Goal: Obtain resource: Obtain resource

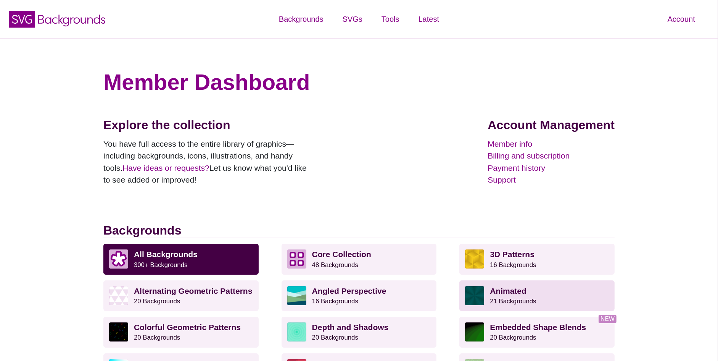
click at [472, 298] on img at bounding box center [474, 295] width 19 height 19
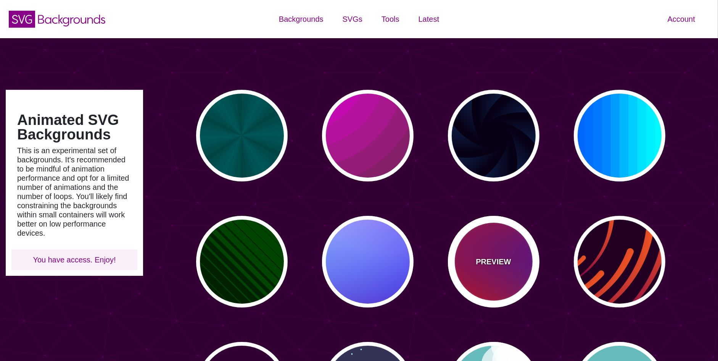
type input "#450057"
type input "#FFFFFF"
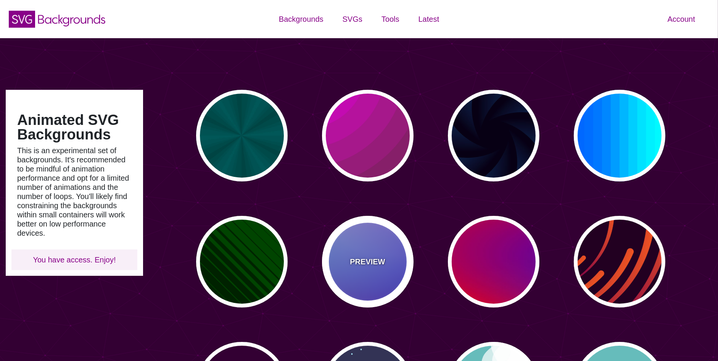
click at [396, 251] on div "PREVIEW" at bounding box center [368, 262] width 92 height 92
type input "#0000FF"
type input "#0099FF"
type input "#FF99FF"
type input "#880088"
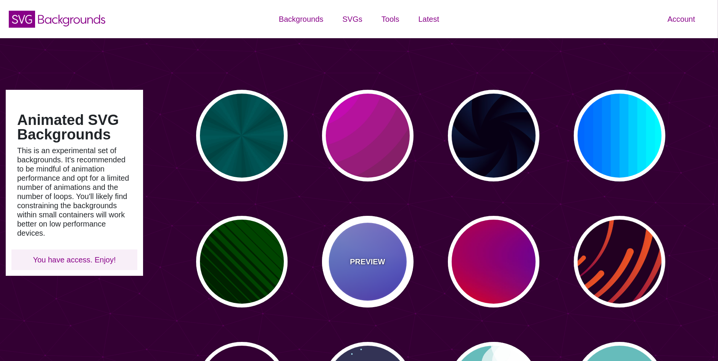
type input "12"
type input "0"
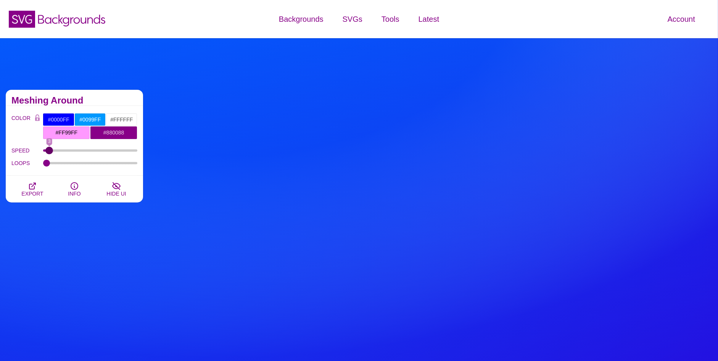
drag, startPoint x: 61, startPoint y: 149, endPoint x: 50, endPoint y: 149, distance: 11.5
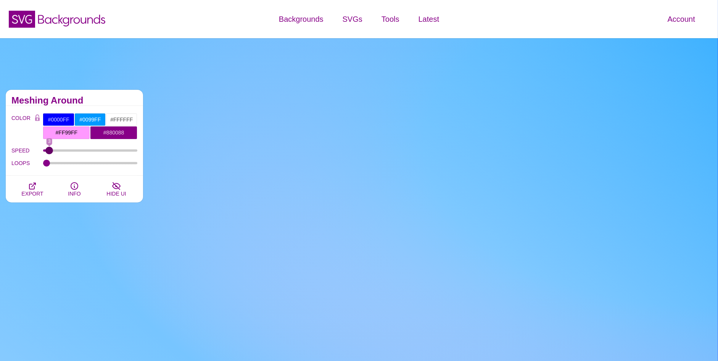
type input "3"
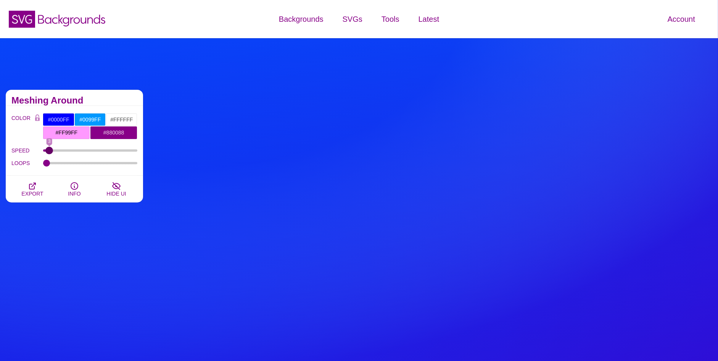
click at [50, 149] on input "SPEED" at bounding box center [90, 150] width 95 height 3
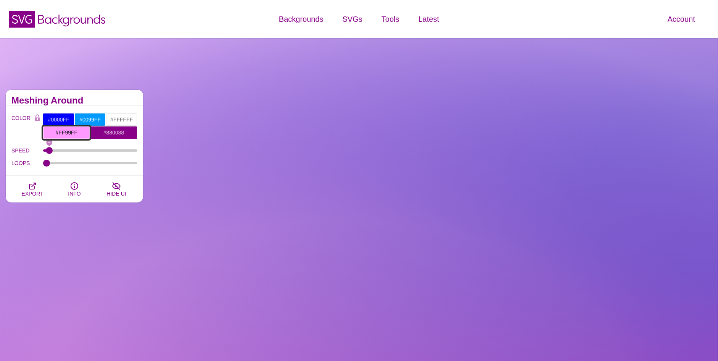
click at [69, 132] on input "#FF99FF" at bounding box center [66, 132] width 47 height 13
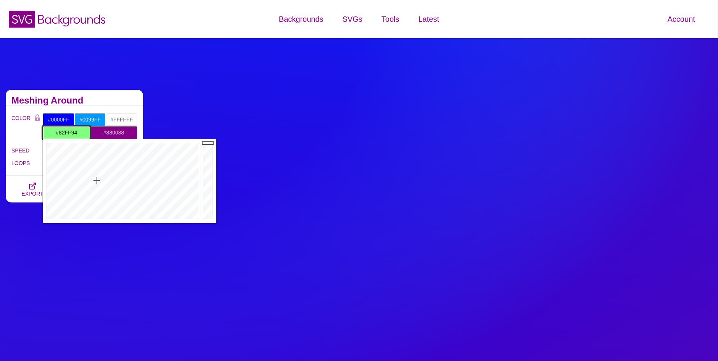
type input "#82FF96"
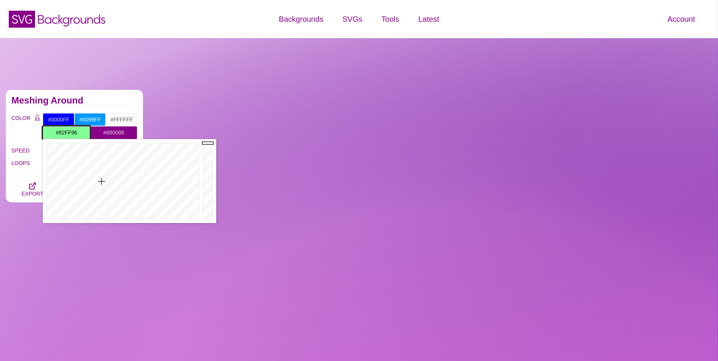
drag, startPoint x: 112, startPoint y: 154, endPoint x: 101, endPoint y: 181, distance: 29.3
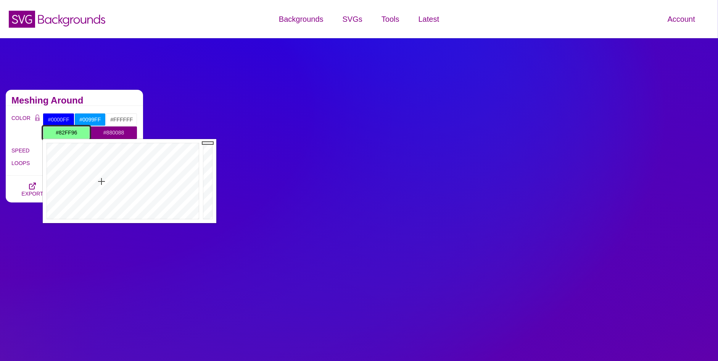
click at [101, 181] on div at bounding box center [122, 181] width 158 height 84
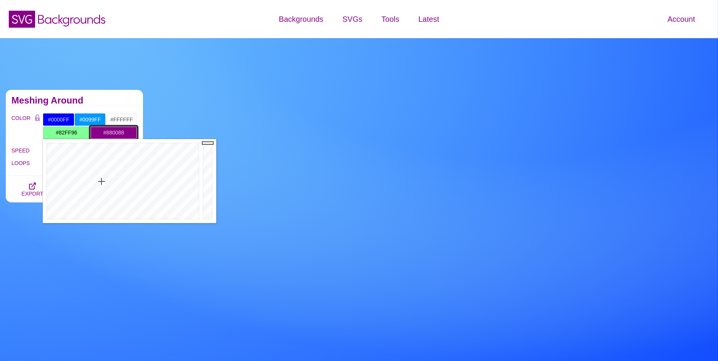
click at [109, 134] on input "#880088" at bounding box center [113, 132] width 47 height 13
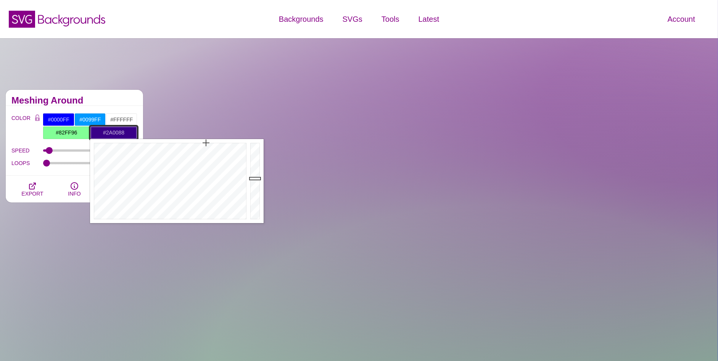
type input "#280088"
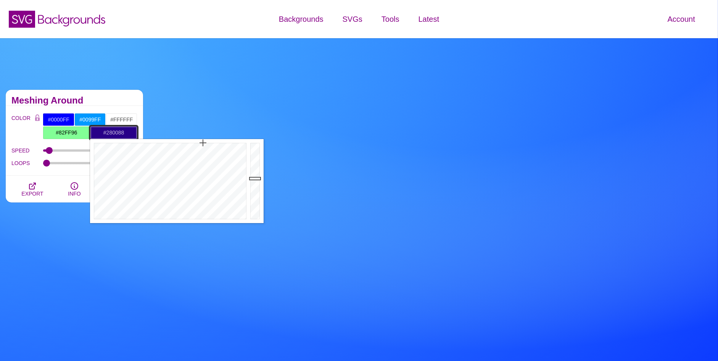
drag, startPoint x: 206, startPoint y: 144, endPoint x: 203, endPoint y: 140, distance: 5.2
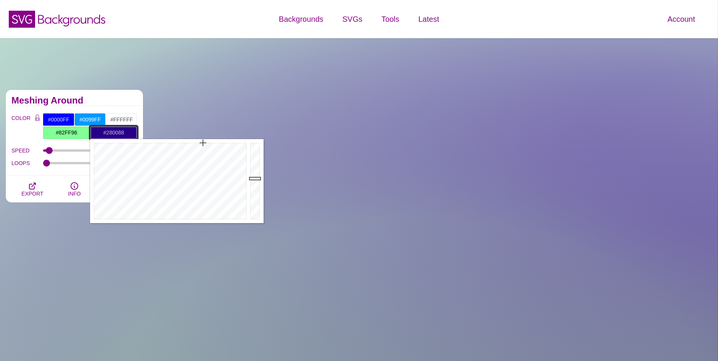
click at [203, 140] on div at bounding box center [169, 181] width 158 height 84
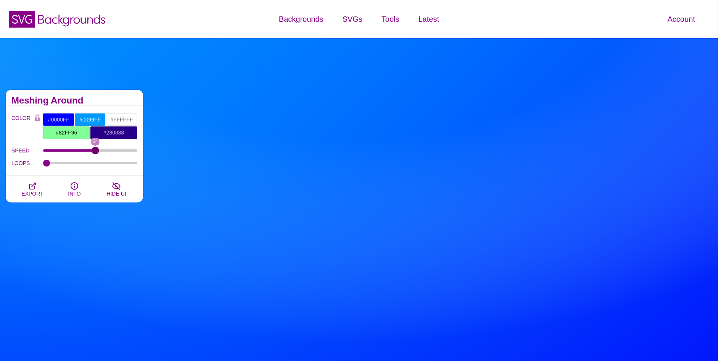
drag, startPoint x: 51, startPoint y: 149, endPoint x: 95, endPoint y: 153, distance: 44.4
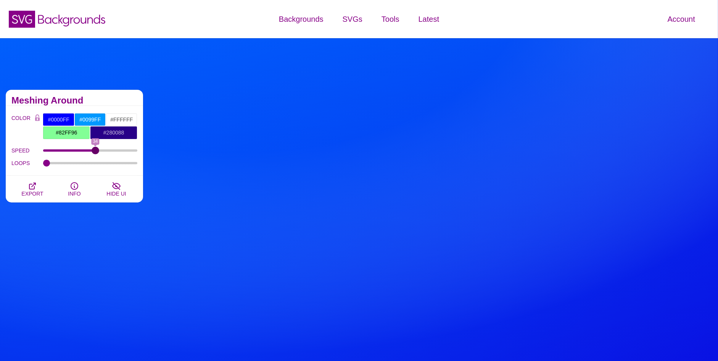
type input "34"
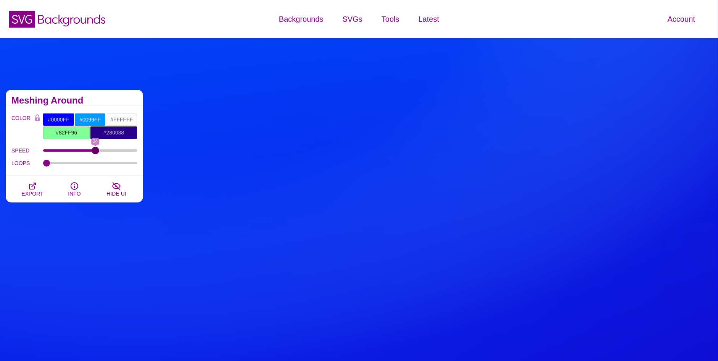
click at [95, 152] on input "SPEED" at bounding box center [90, 150] width 95 height 3
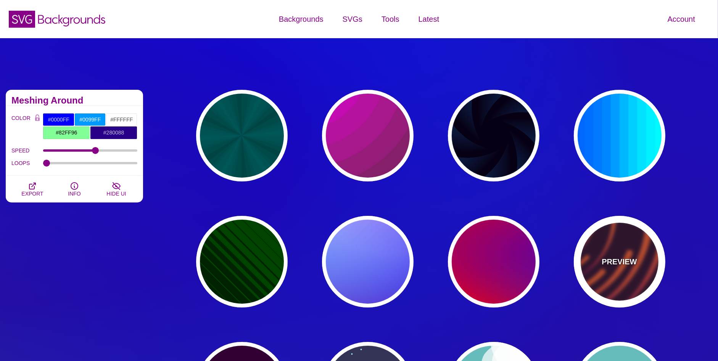
click at [594, 257] on div "PREVIEW" at bounding box center [620, 262] width 92 height 92
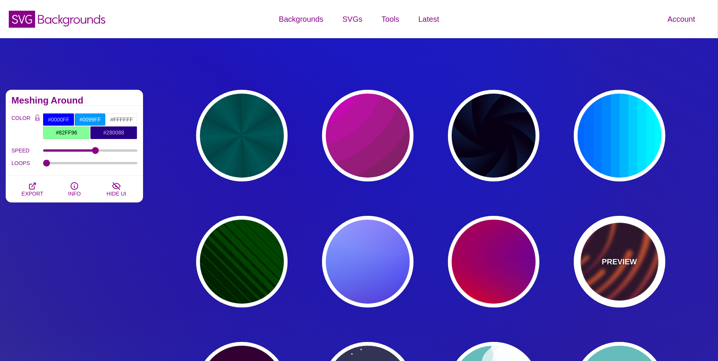
type input "#220022"
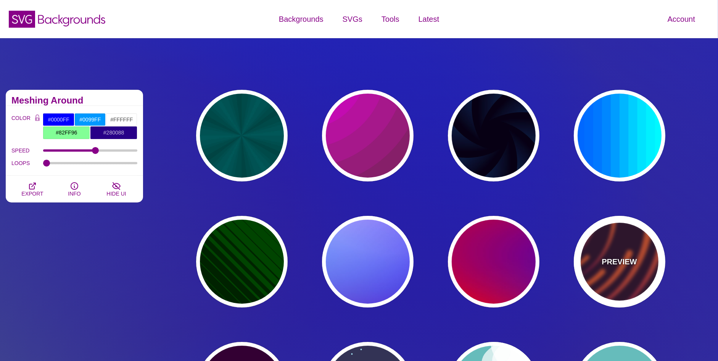
type input "#EE5522"
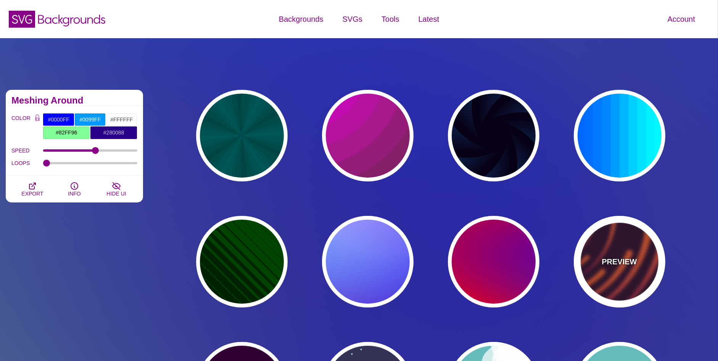
type input "#220022"
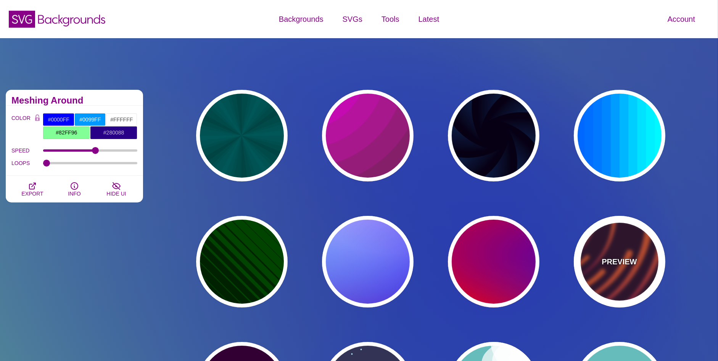
type input "50"
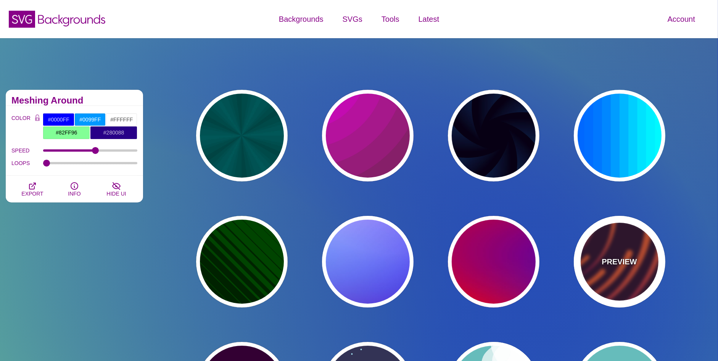
type input "99"
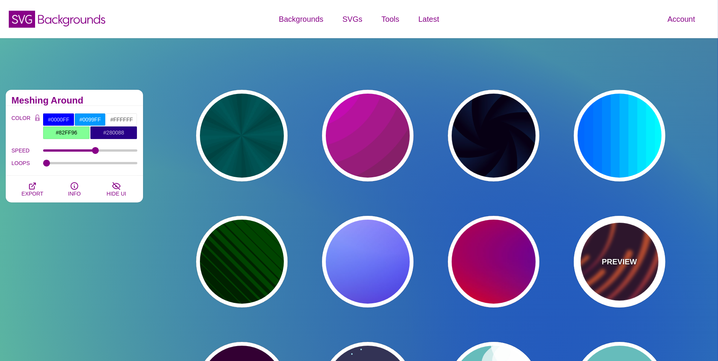
type input "0"
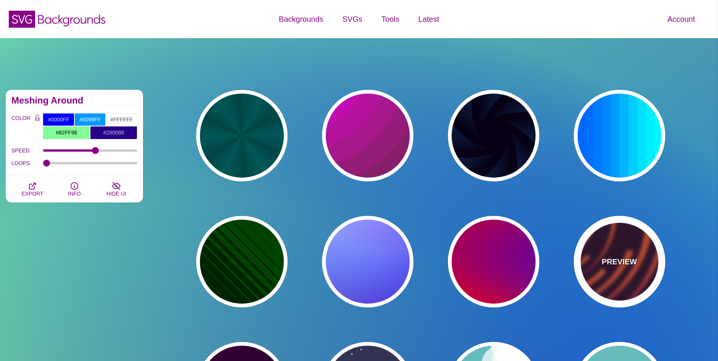
type input "0"
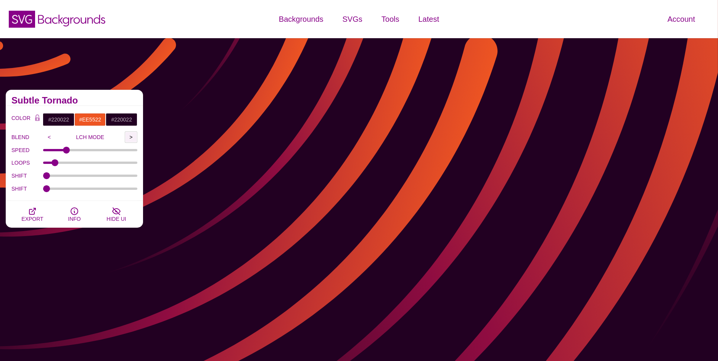
click at [129, 135] on input ">" at bounding box center [131, 136] width 13 height 11
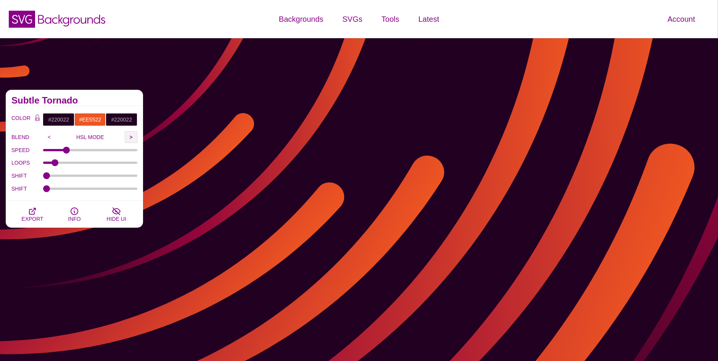
click at [129, 135] on input ">" at bounding box center [131, 136] width 13 height 11
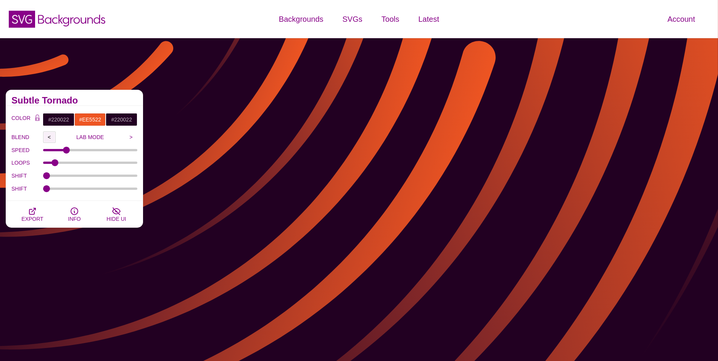
click at [49, 137] on input "<" at bounding box center [49, 136] width 13 height 11
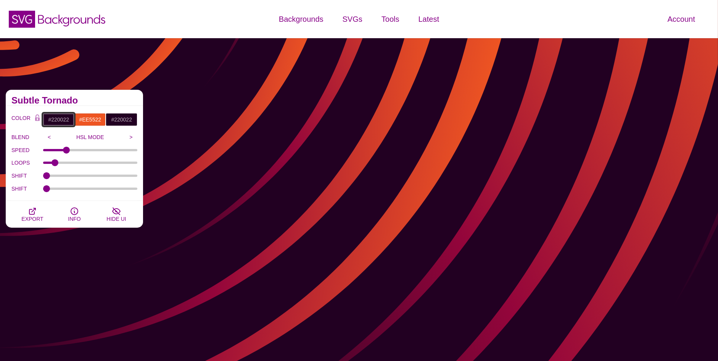
click at [65, 119] on input "#220022" at bounding box center [59, 119] width 32 height 13
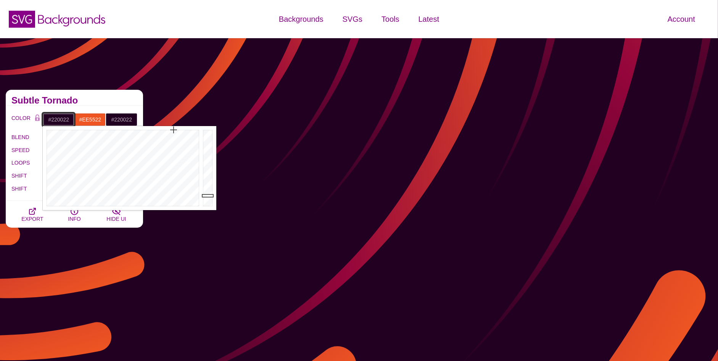
click at [64, 119] on input "#220022" at bounding box center [59, 119] width 32 height 13
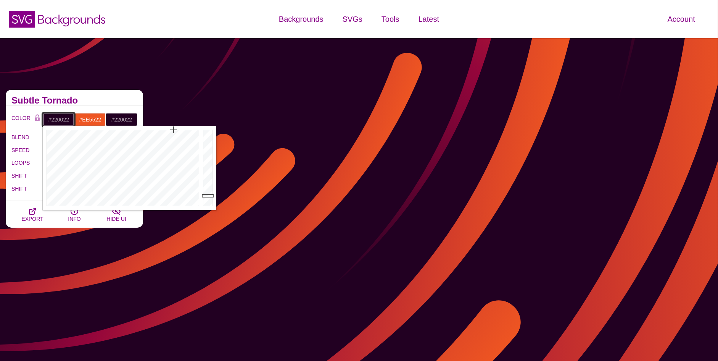
click at [64, 119] on input "#220022" at bounding box center [59, 119] width 32 height 13
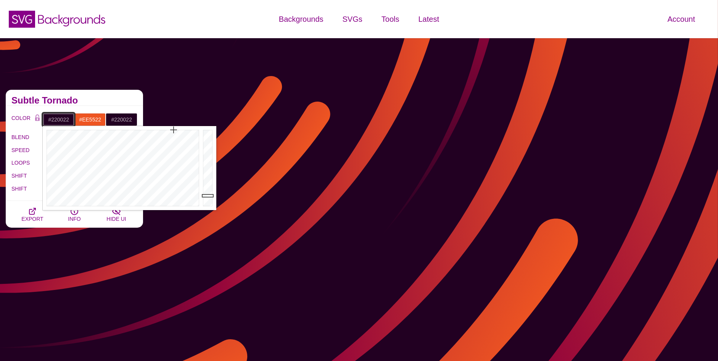
paste input "#D8E2EE"
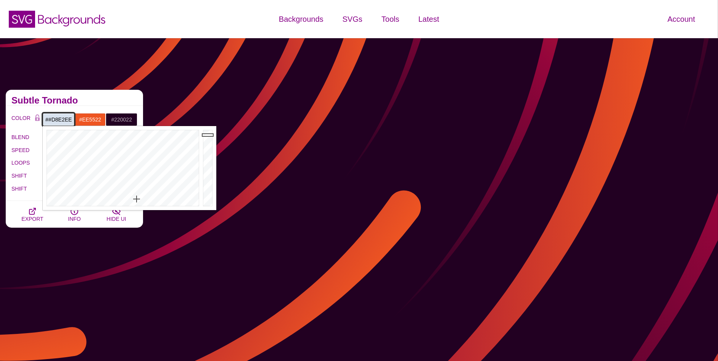
click at [51, 119] on input "##D8E2EE" at bounding box center [59, 119] width 32 height 13
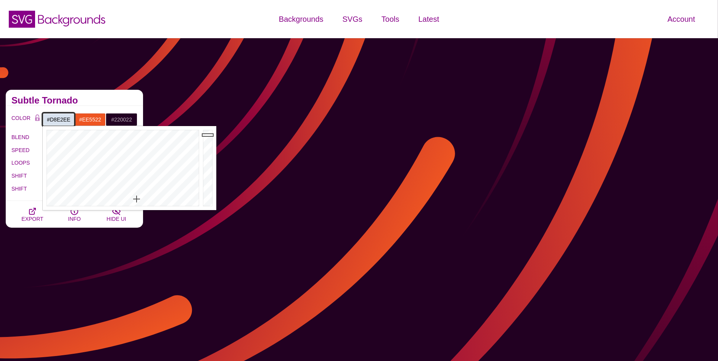
type input "#D8E2EE"
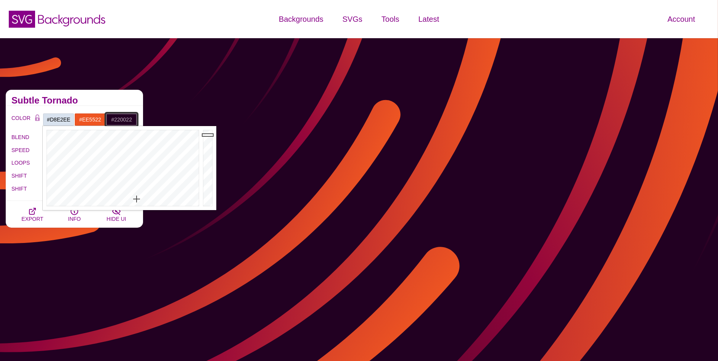
click at [130, 113] on input "#220022" at bounding box center [122, 119] width 32 height 13
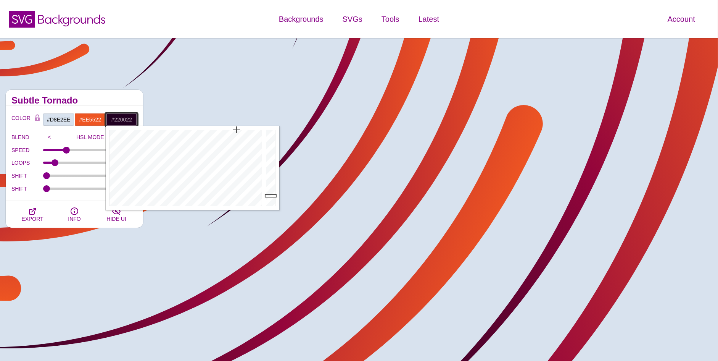
click at [129, 114] on input "#220022" at bounding box center [122, 119] width 32 height 13
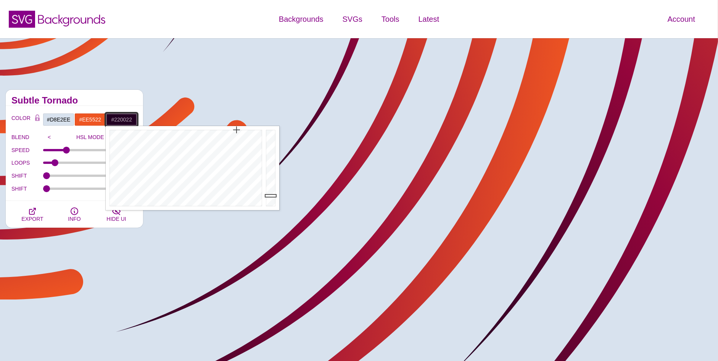
click at [129, 114] on input "#220022" at bounding box center [122, 119] width 32 height 13
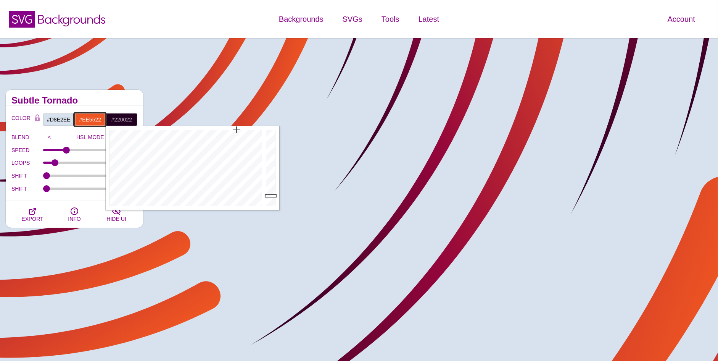
click at [79, 118] on input "#EE5522" at bounding box center [90, 119] width 32 height 13
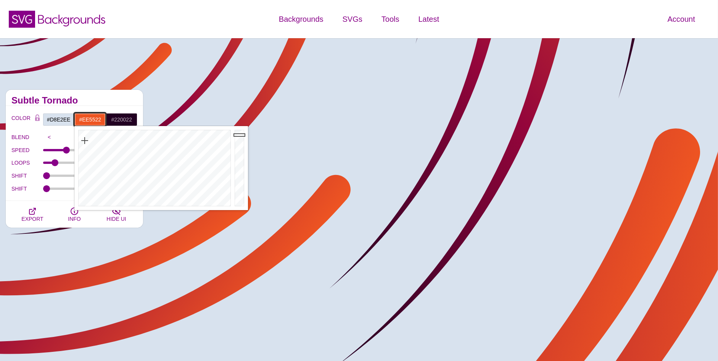
click at [87, 117] on input "#EE5522" at bounding box center [90, 119] width 32 height 13
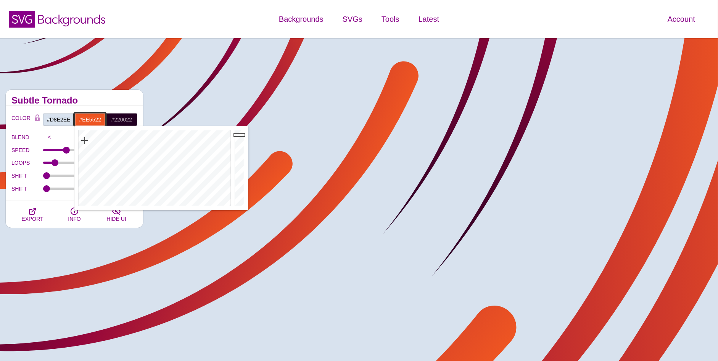
click at [87, 117] on input "#EE5522" at bounding box center [90, 119] width 32 height 13
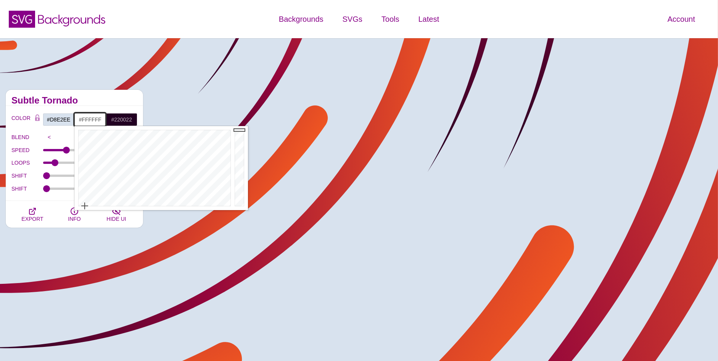
type input "#FFFFFF"
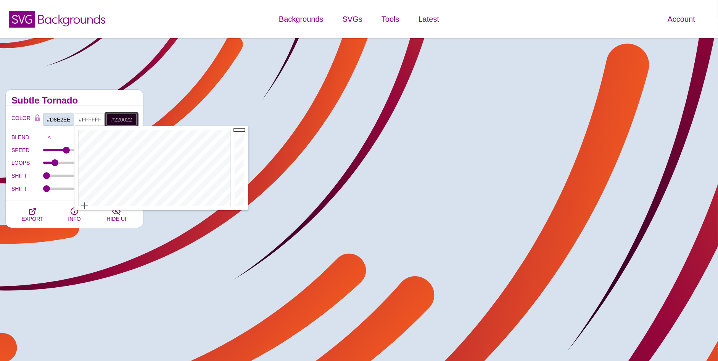
click at [120, 117] on input "#220022" at bounding box center [122, 119] width 32 height 13
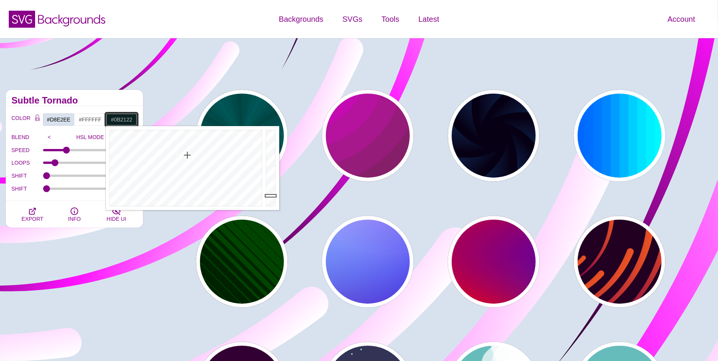
drag, startPoint x: 185, startPoint y: 135, endPoint x: 187, endPoint y: 155, distance: 20.0
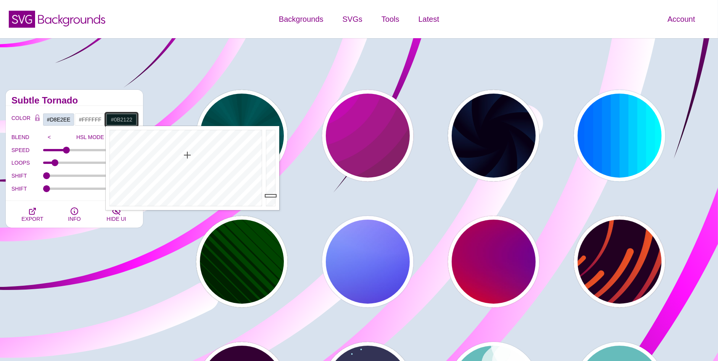
click at [187, 155] on div at bounding box center [185, 168] width 158 height 84
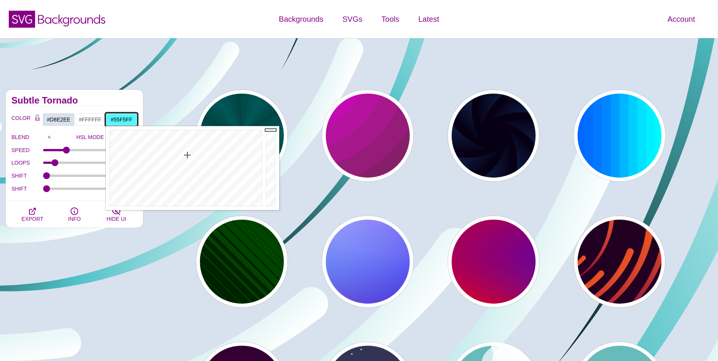
drag, startPoint x: 275, startPoint y: 145, endPoint x: 275, endPoint y: 129, distance: 16.4
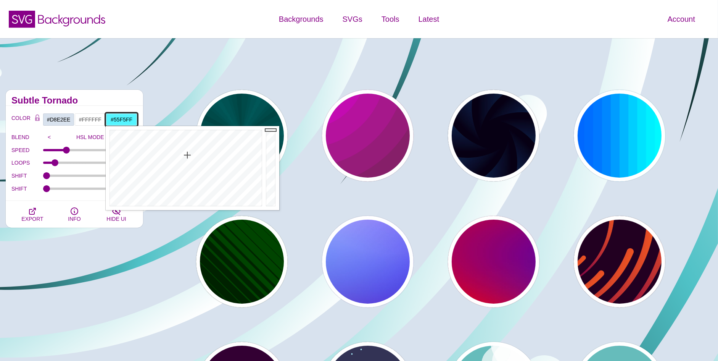
click at [275, 129] on div at bounding box center [271, 168] width 15 height 84
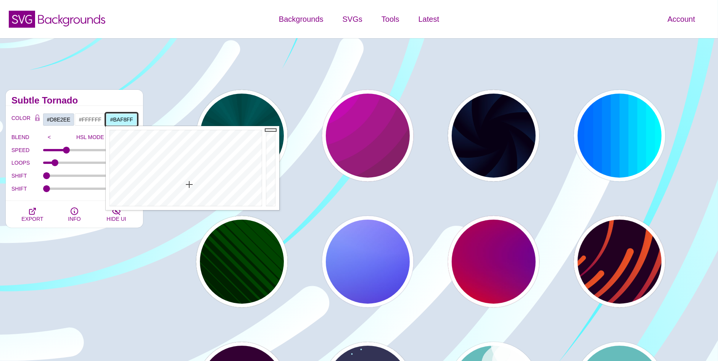
drag, startPoint x: 192, startPoint y: 172, endPoint x: 188, endPoint y: 185, distance: 13.9
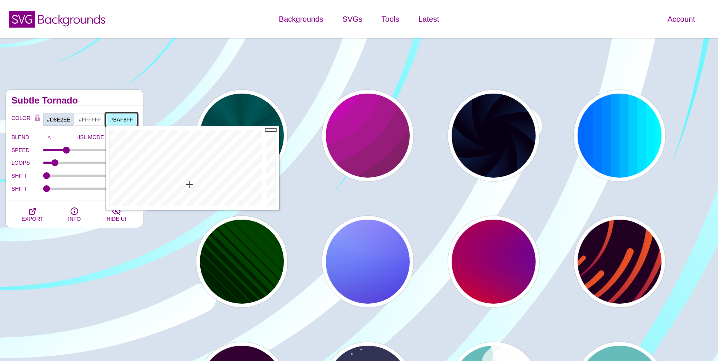
click at [188, 185] on div at bounding box center [185, 168] width 158 height 84
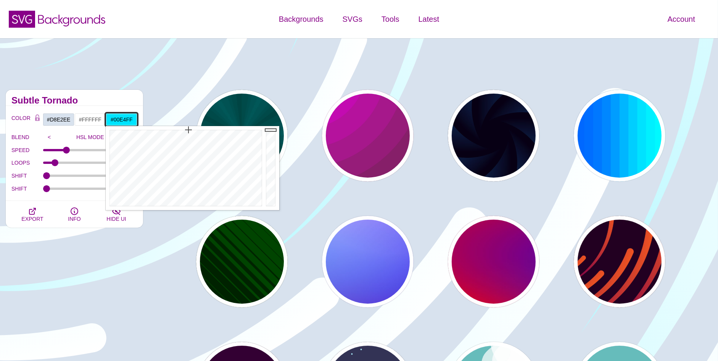
drag, startPoint x: 191, startPoint y: 173, endPoint x: 188, endPoint y: 122, distance: 50.8
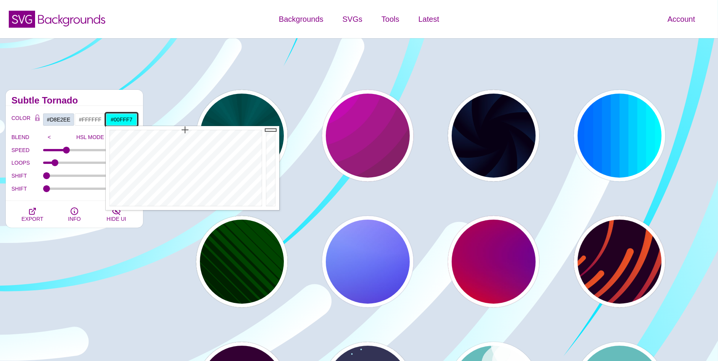
drag, startPoint x: 183, startPoint y: 146, endPoint x: 184, endPoint y: 126, distance: 19.9
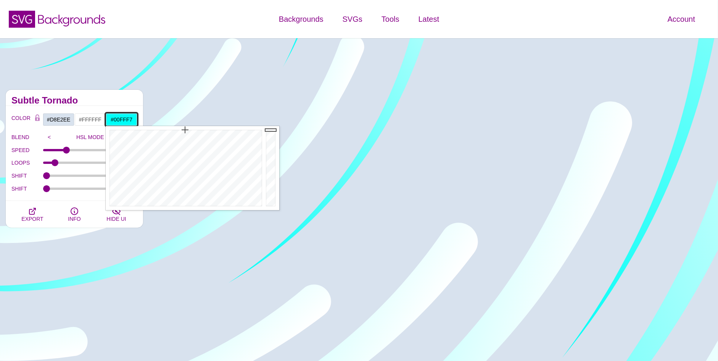
click at [122, 120] on input "#00FFF7" at bounding box center [122, 119] width 32 height 13
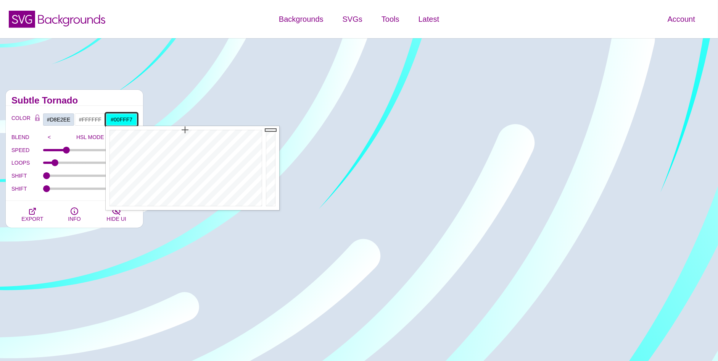
click at [122, 121] on input "#00FFF7" at bounding box center [122, 119] width 32 height 13
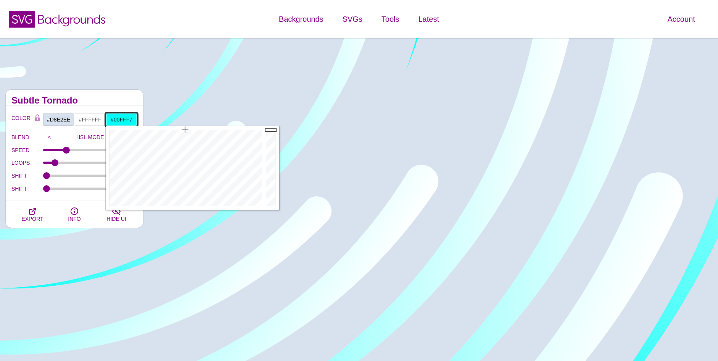
type input "#"
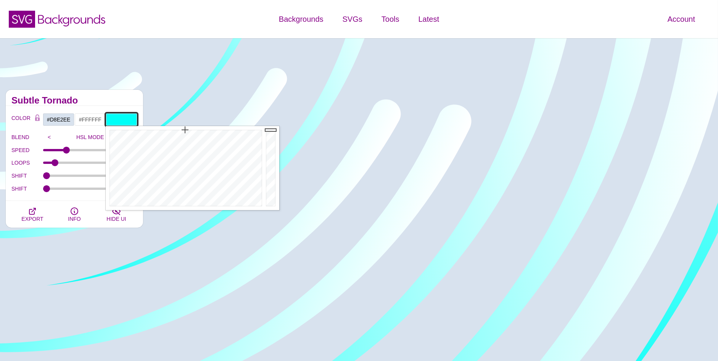
paste input "#D8E2EE"
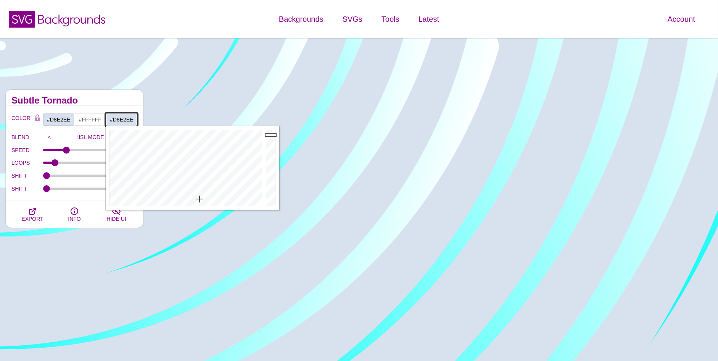
type input "#D8E2EE"
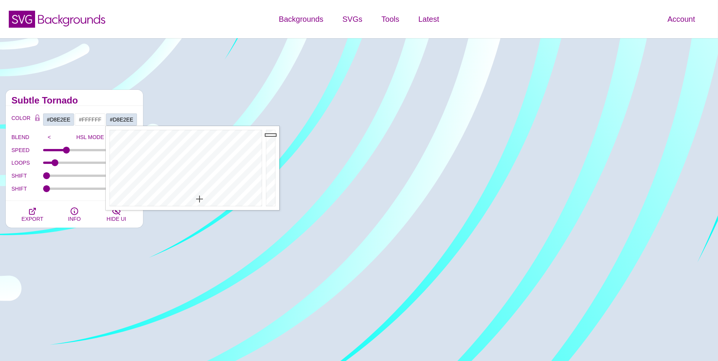
click at [124, 97] on div "Subtle Tornado" at bounding box center [74, 98] width 137 height 16
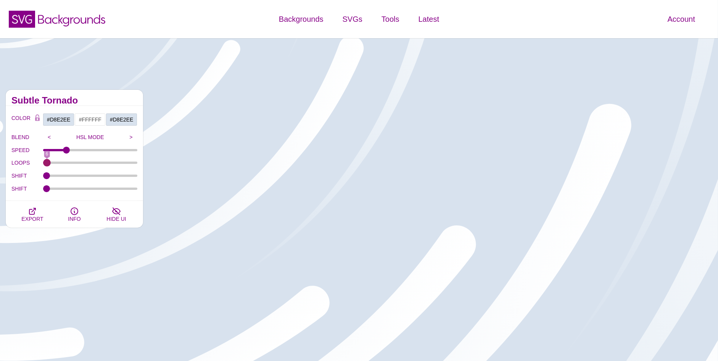
drag, startPoint x: 56, startPoint y: 164, endPoint x: 47, endPoint y: 164, distance: 9.5
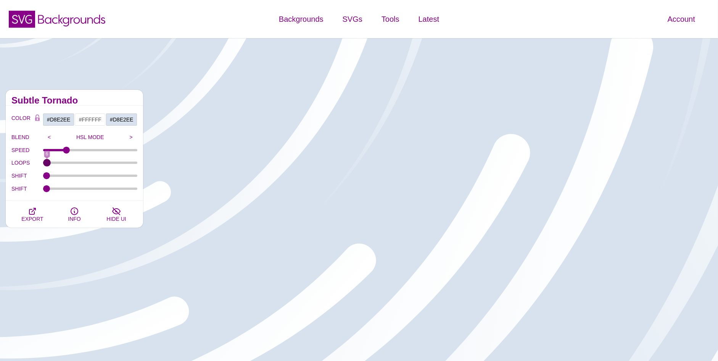
click at [47, 164] on input "LOOPS" at bounding box center [90, 162] width 95 height 3
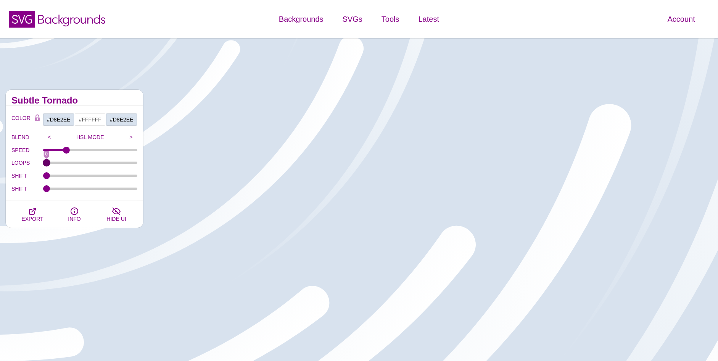
drag, startPoint x: 47, startPoint y: 163, endPoint x: 36, endPoint y: 161, distance: 10.8
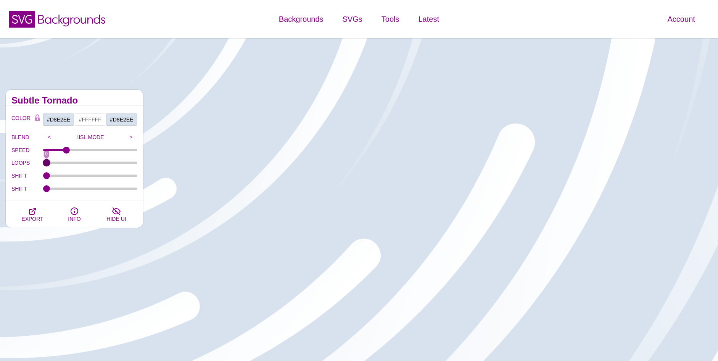
type input "0"
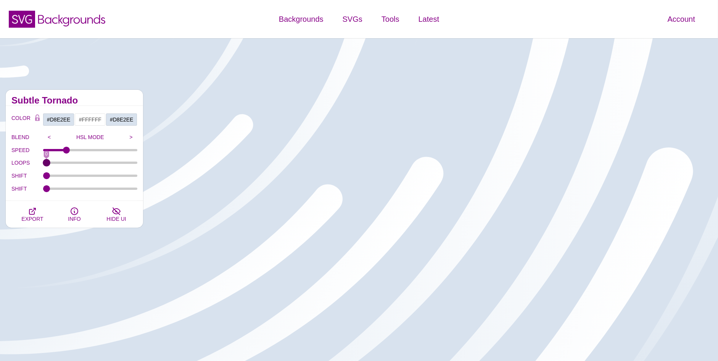
click at [43, 161] on input "LOOPS" at bounding box center [90, 162] width 95 height 3
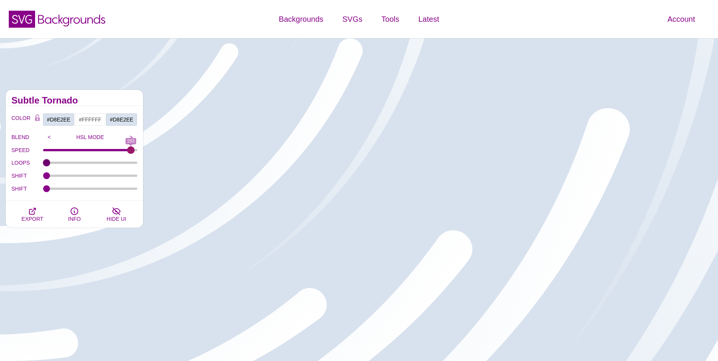
drag, startPoint x: 64, startPoint y: 149, endPoint x: 130, endPoint y: 141, distance: 66.8
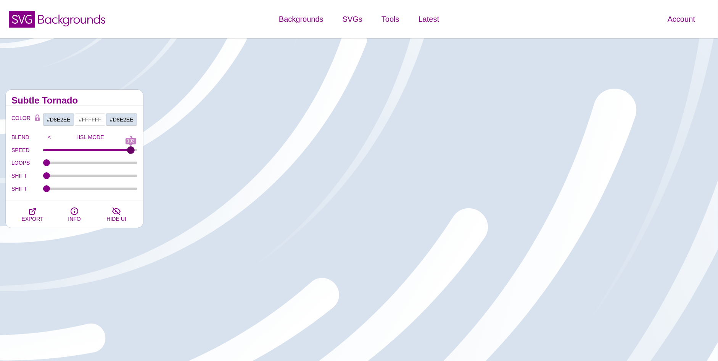
click at [130, 148] on input "SPEED" at bounding box center [90, 149] width 95 height 3
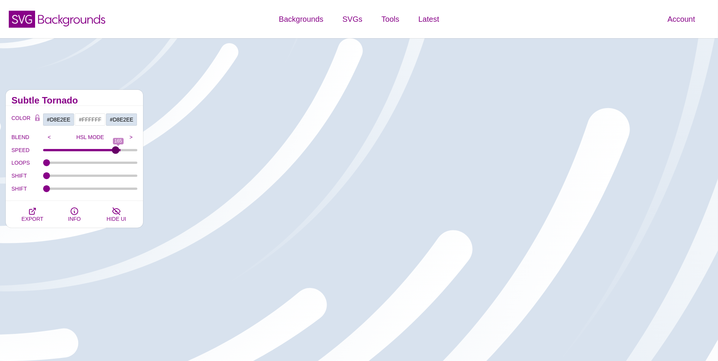
drag, startPoint x: 132, startPoint y: 150, endPoint x: 115, endPoint y: 149, distance: 16.4
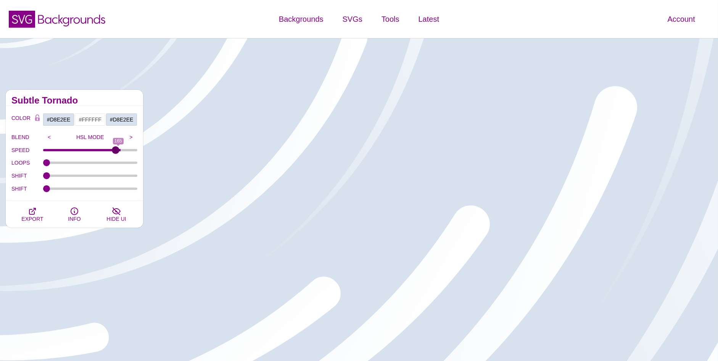
type input "159"
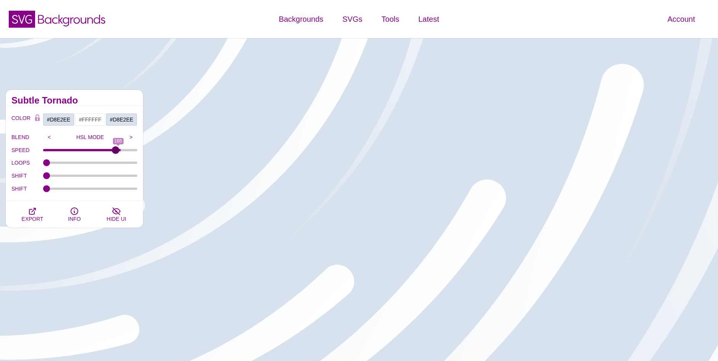
click at [115, 149] on input "SPEED" at bounding box center [90, 149] width 95 height 3
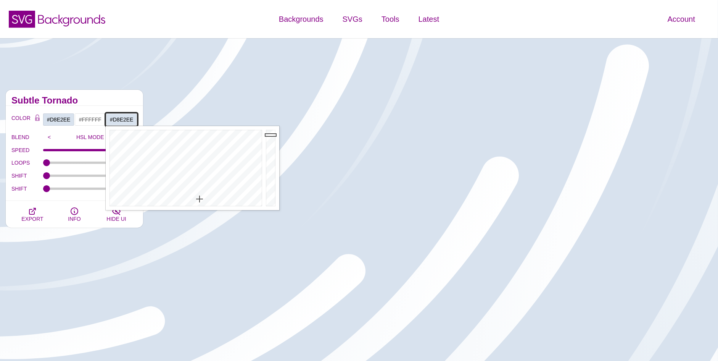
click at [119, 120] on input "#D8E2EE" at bounding box center [122, 119] width 32 height 13
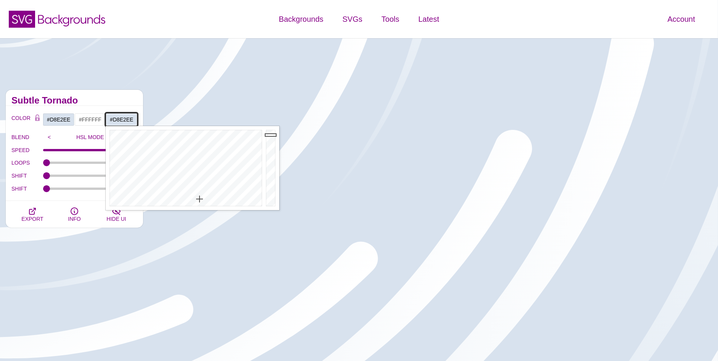
click at [120, 120] on input "#D8E2EE" at bounding box center [122, 119] width 32 height 13
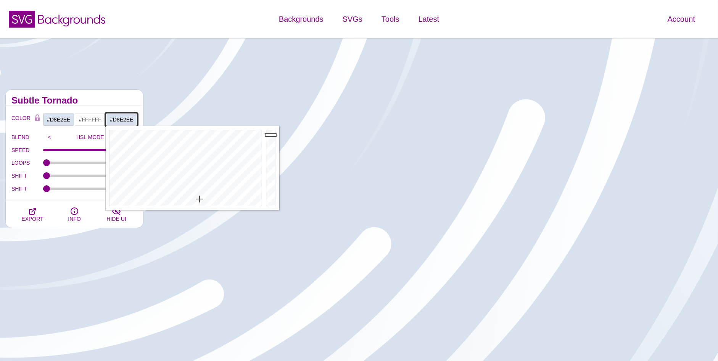
click at [120, 120] on input "#D8E2EE" at bounding box center [122, 119] width 32 height 13
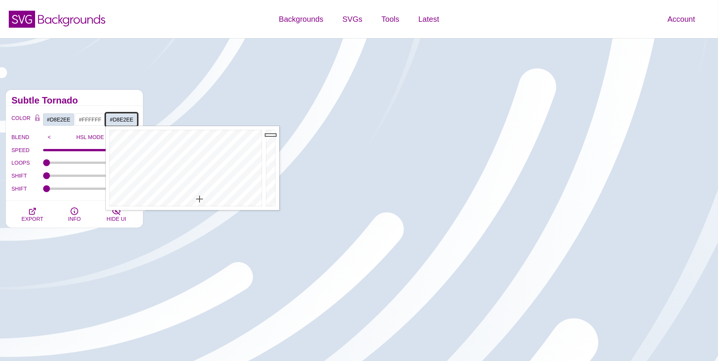
paste input "ecf1f7"
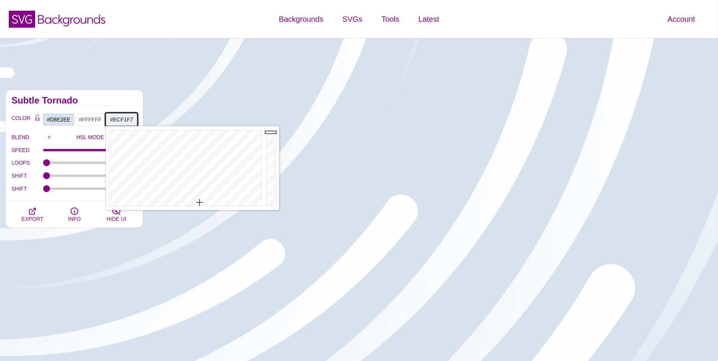
type input "#ECF1F7"
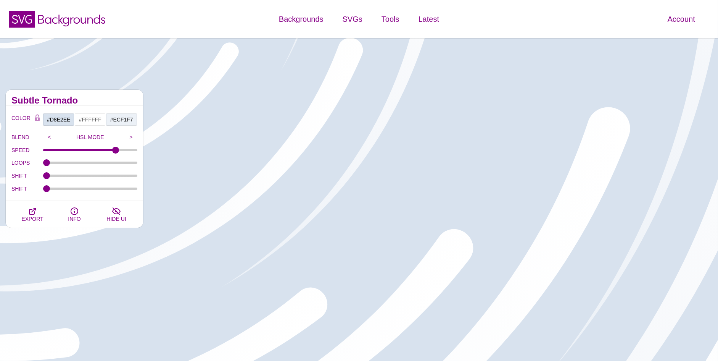
click at [113, 96] on div "Subtle Tornado" at bounding box center [74, 98] width 137 height 16
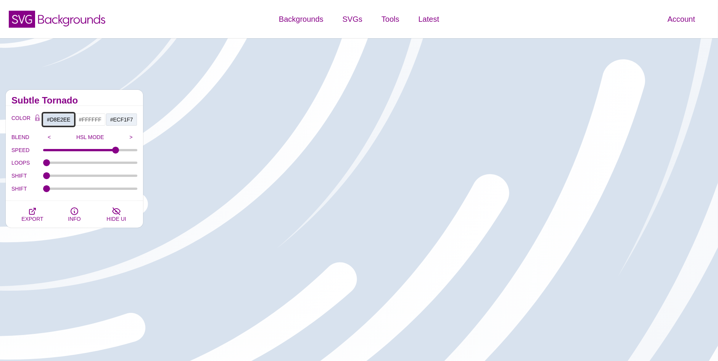
click at [64, 118] on input "#D8E2EE" at bounding box center [59, 119] width 32 height 13
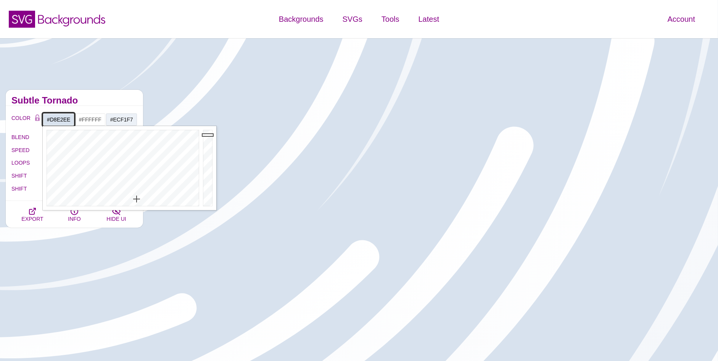
click at [64, 118] on input "#D8E2EE" at bounding box center [59, 119] width 32 height 13
paste input "9E3F0"
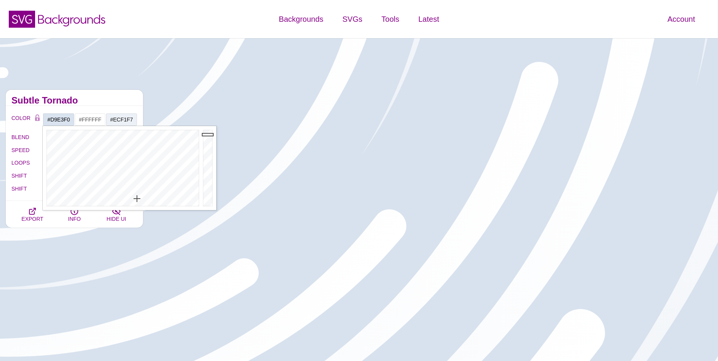
click at [85, 103] on h2 "Subtle Tornado" at bounding box center [74, 100] width 126 height 6
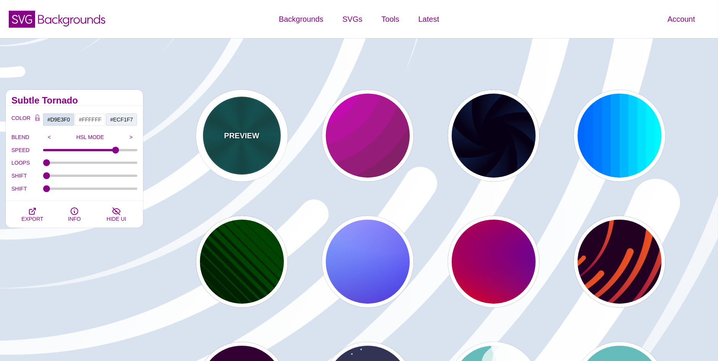
click at [207, 139] on div "PREVIEW" at bounding box center [242, 136] width 92 height 92
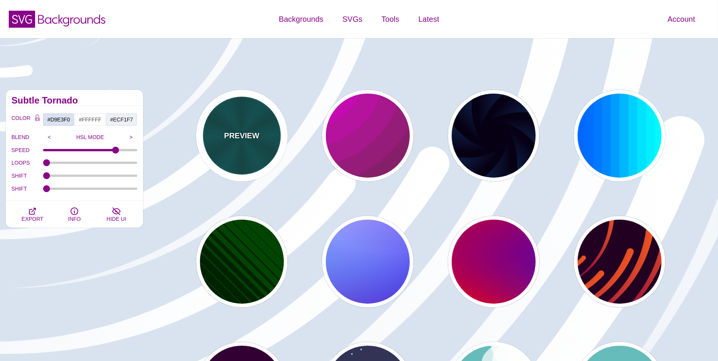
type input "#004444"
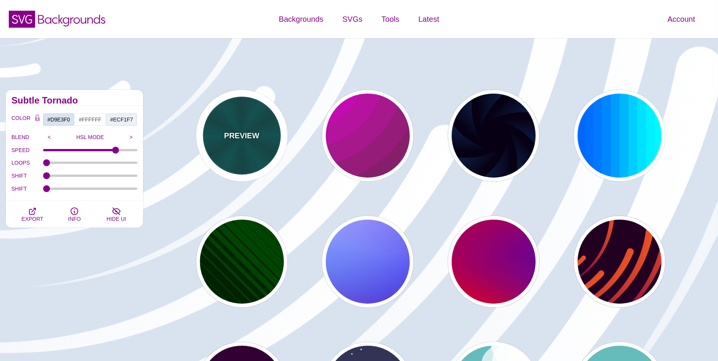
type input "#006666"
type input "5"
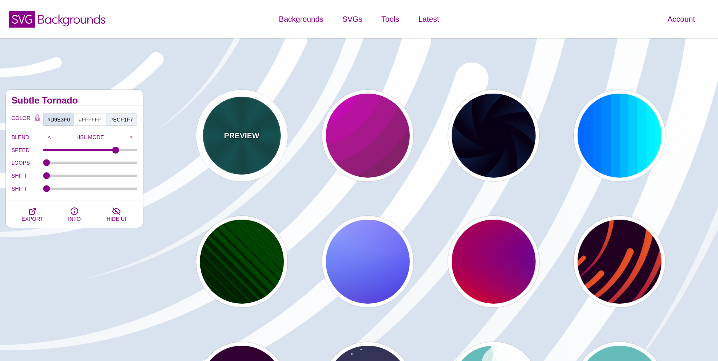
type input "1"
type input "0.2"
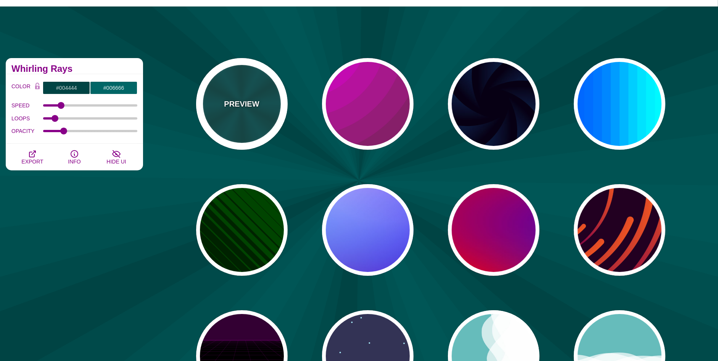
scroll to position [76, 0]
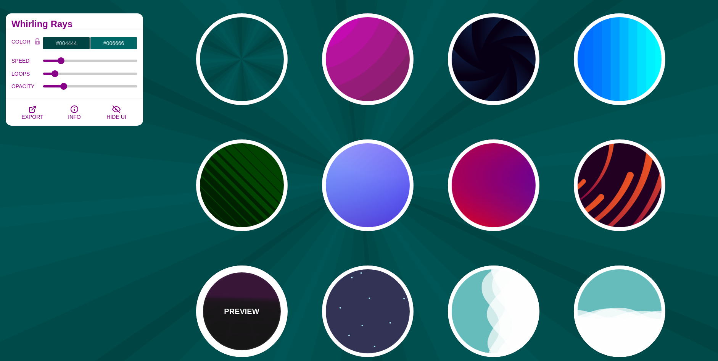
click at [268, 317] on div "PREVIEW" at bounding box center [242, 311] width 92 height 92
type input "#000000"
type input "#220022"
type input "#330033"
type input "1"
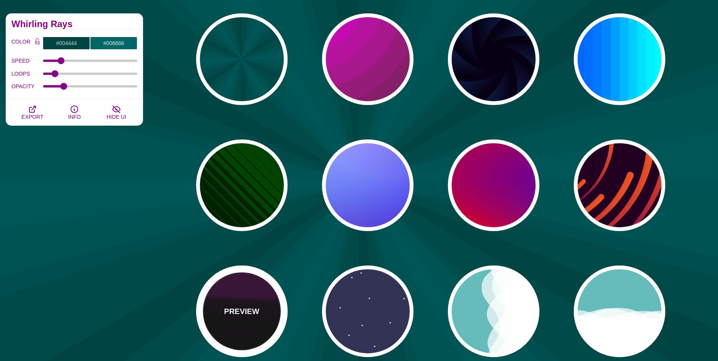
type input "10"
type input "999"
type input "1"
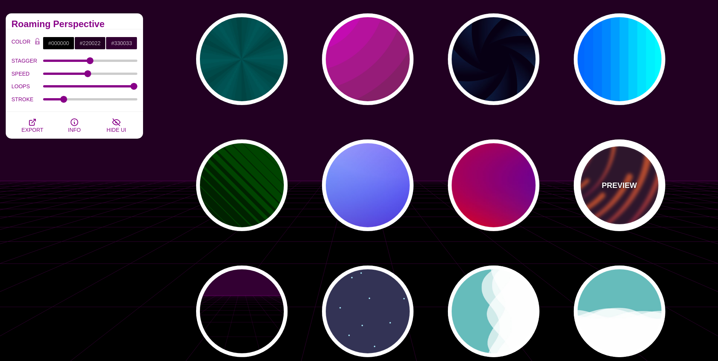
click at [608, 179] on p "PREVIEW" at bounding box center [619, 184] width 35 height 11
type input "#220022"
type input "#EE5522"
type input "#220022"
type input "50"
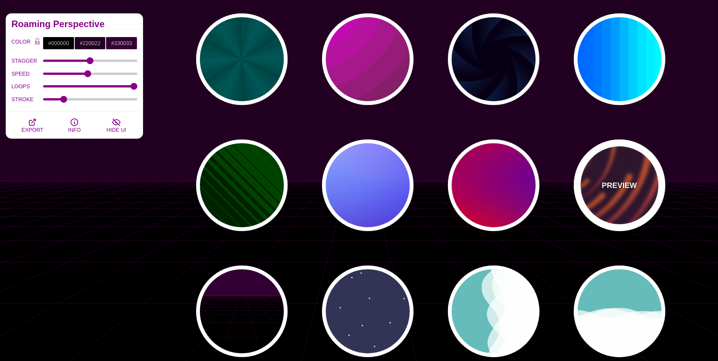
type input "99"
type input "0"
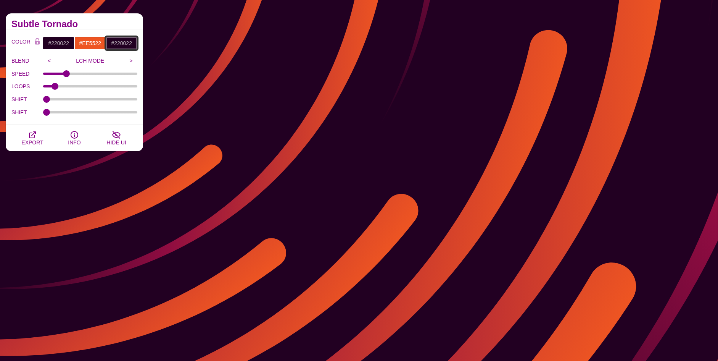
click at [121, 40] on input "#220022" at bounding box center [122, 43] width 32 height 13
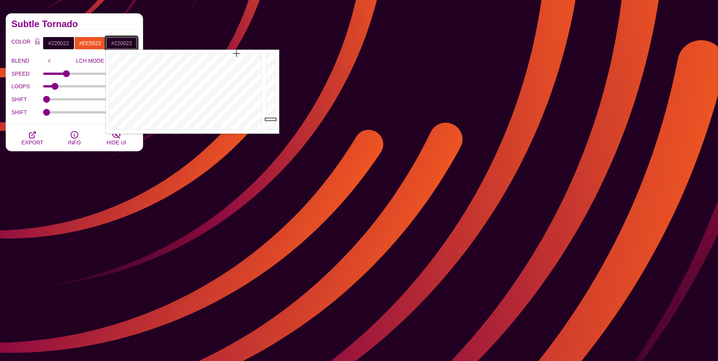
click at [121, 40] on input "#220022" at bounding box center [122, 43] width 32 height 13
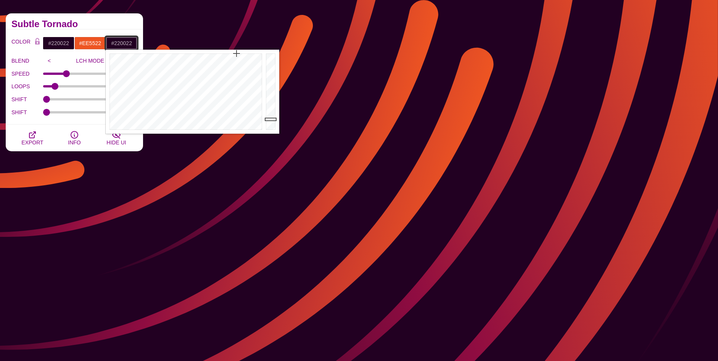
click at [122, 41] on input "#220022" at bounding box center [122, 43] width 32 height 13
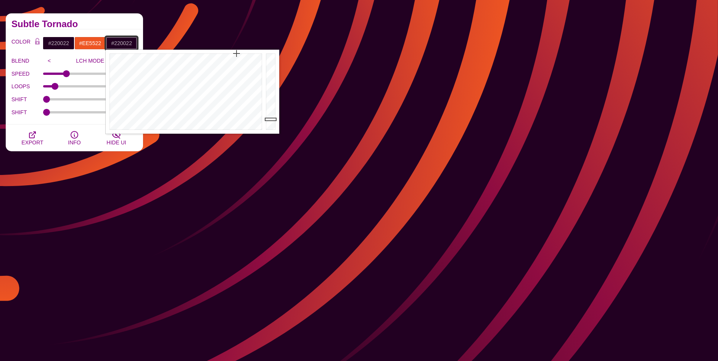
click at [122, 40] on input "#220022" at bounding box center [122, 43] width 32 height 13
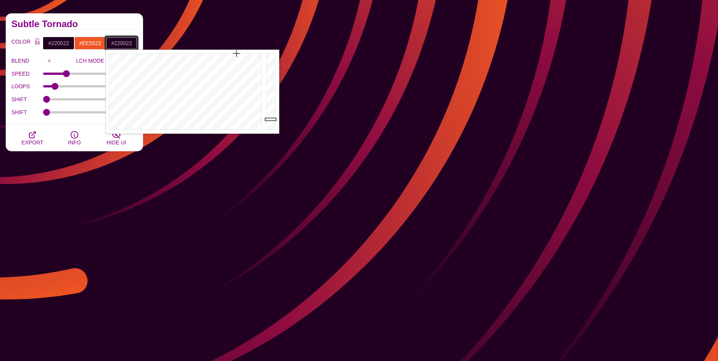
paste input "D9E3F0"
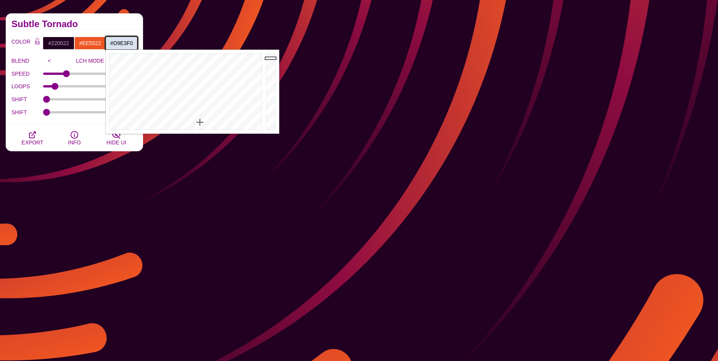
type input "#D9E3F0"
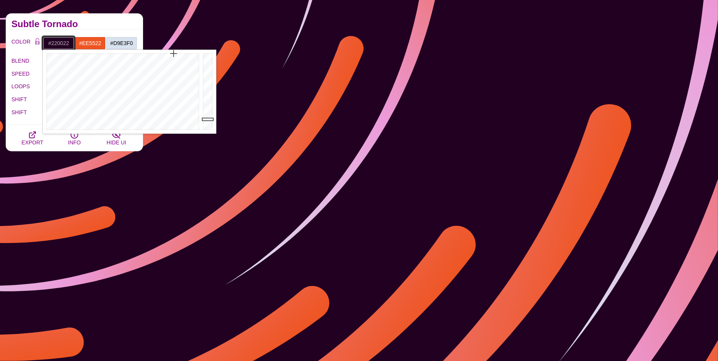
click at [54, 40] on input "#220022" at bounding box center [59, 43] width 32 height 13
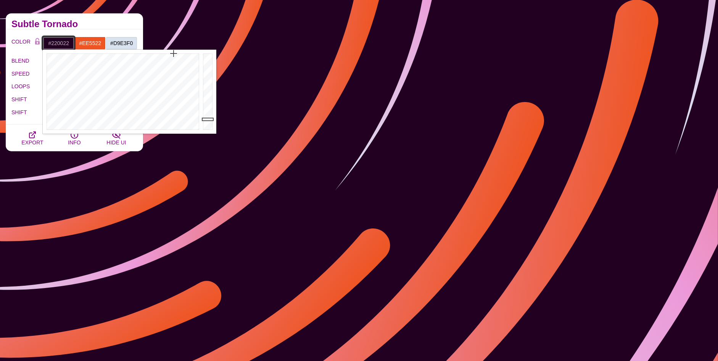
click at [54, 40] on input "#220022" at bounding box center [59, 43] width 32 height 13
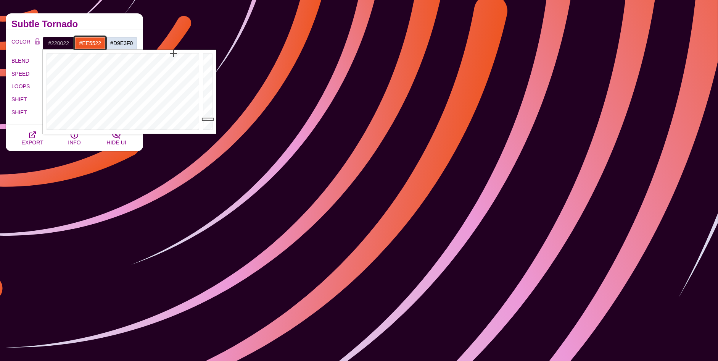
click at [92, 39] on input "#EE5522" at bounding box center [90, 43] width 32 height 13
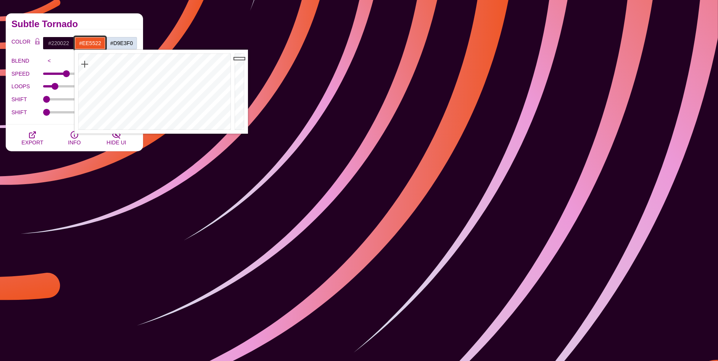
click at [92, 39] on input "#EE5522" at bounding box center [90, 43] width 32 height 13
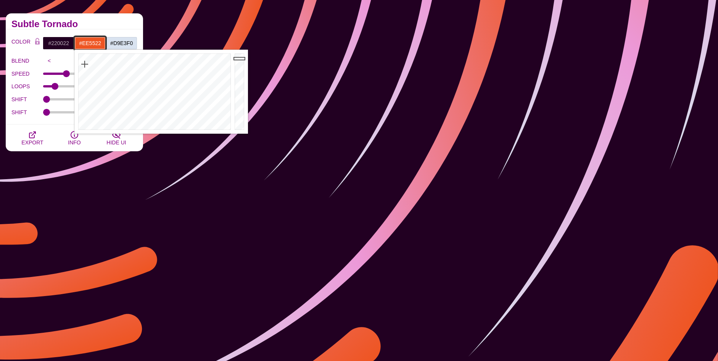
paste input "ecf1f7"
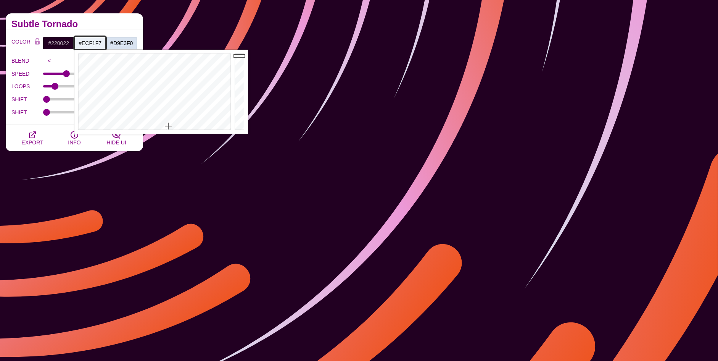
type input "#ECF1F7"
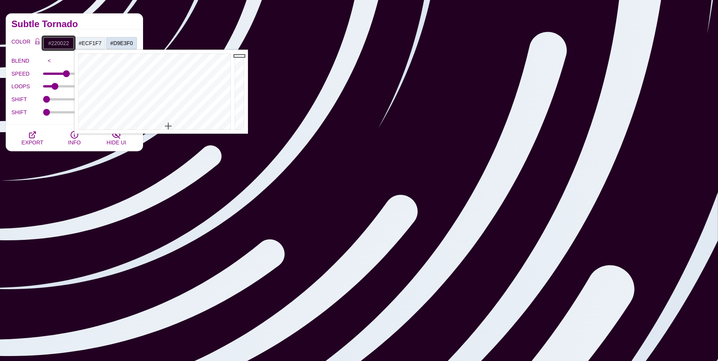
click at [60, 40] on input "#220022" at bounding box center [59, 43] width 32 height 13
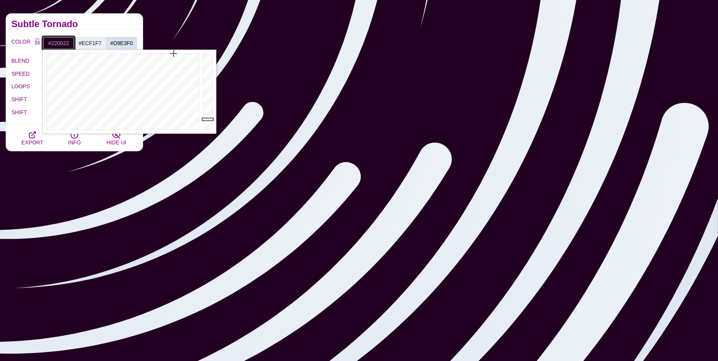
click at [60, 40] on input "#220022" at bounding box center [59, 43] width 32 height 13
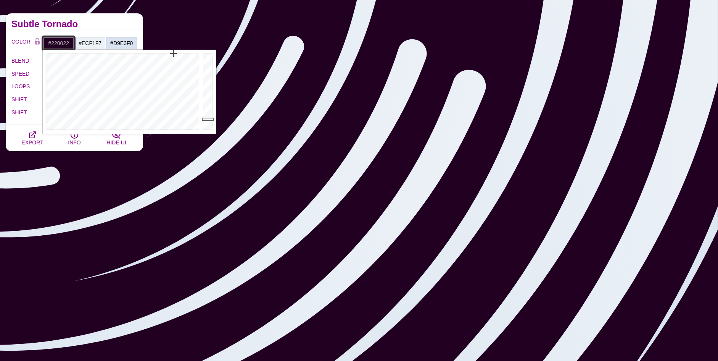
paste input "FFFFFF"
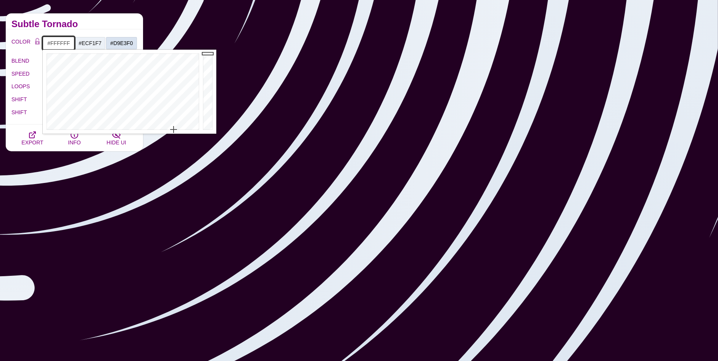
type input "#FFFFFF"
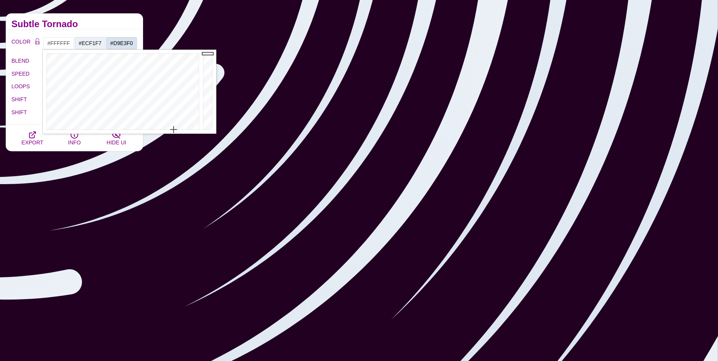
click at [81, 23] on h2 "Subtle Tornado" at bounding box center [74, 24] width 126 height 6
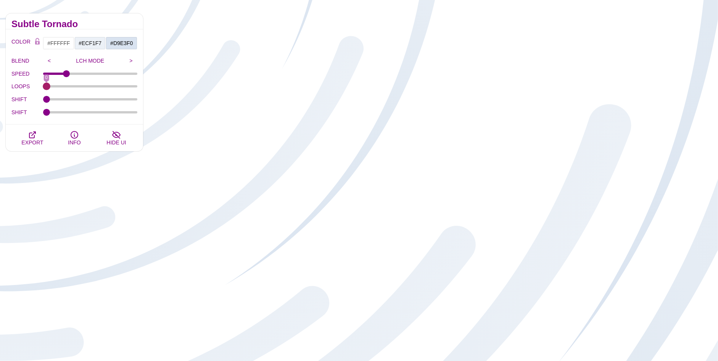
drag, startPoint x: 56, startPoint y: 83, endPoint x: 14, endPoint y: 87, distance: 42.1
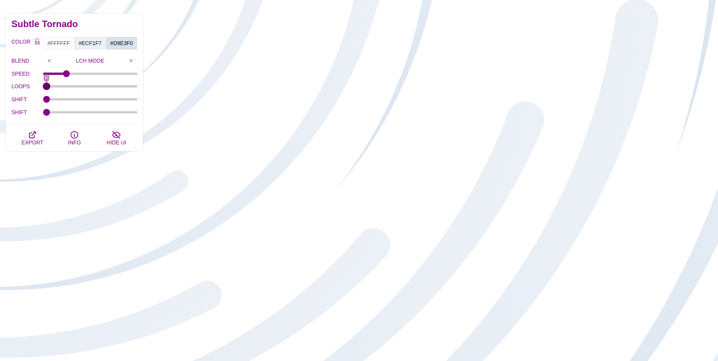
type input "0"
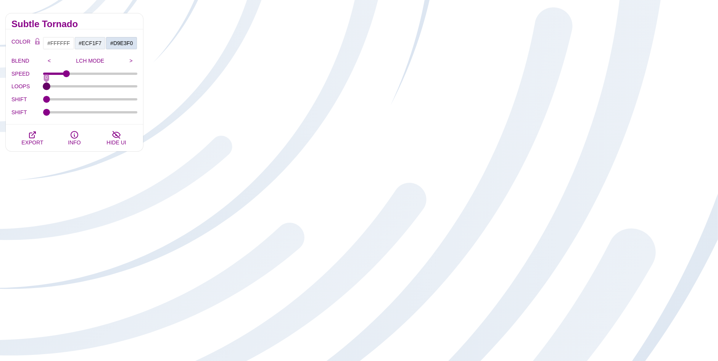
click at [43, 87] on input "LOOPS" at bounding box center [90, 86] width 95 height 3
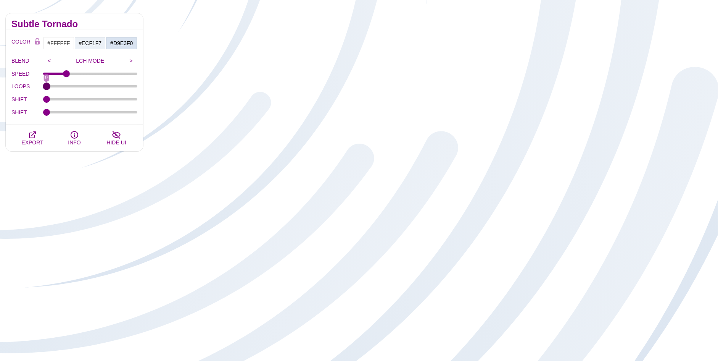
drag, startPoint x: 63, startPoint y: 75, endPoint x: 77, endPoint y: 72, distance: 13.9
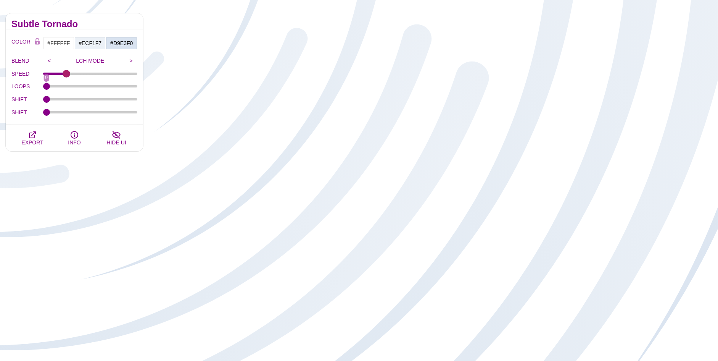
click at [77, 72] on div "SPEED 159" at bounding box center [74, 73] width 126 height 13
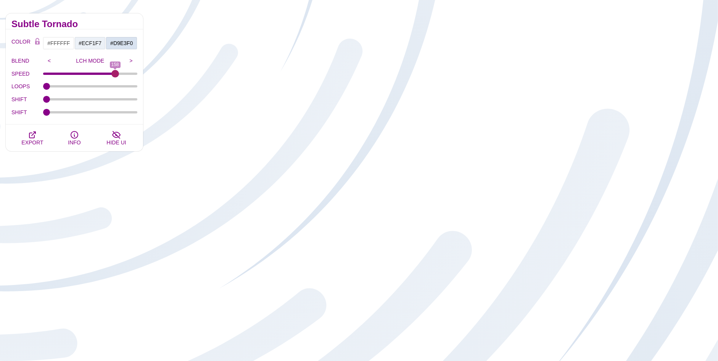
drag, startPoint x: 66, startPoint y: 74, endPoint x: 115, endPoint y: 75, distance: 48.8
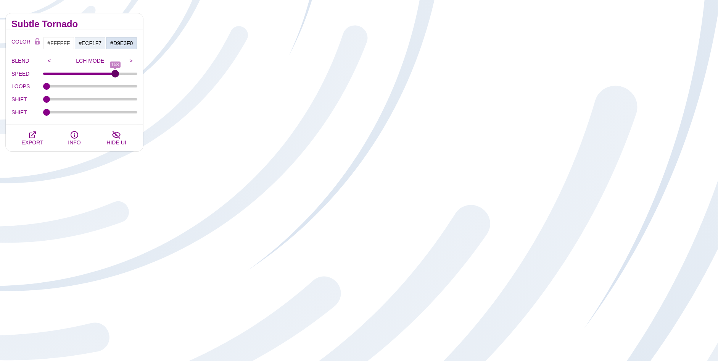
click at [115, 75] on input "SPEED" at bounding box center [90, 73] width 95 height 3
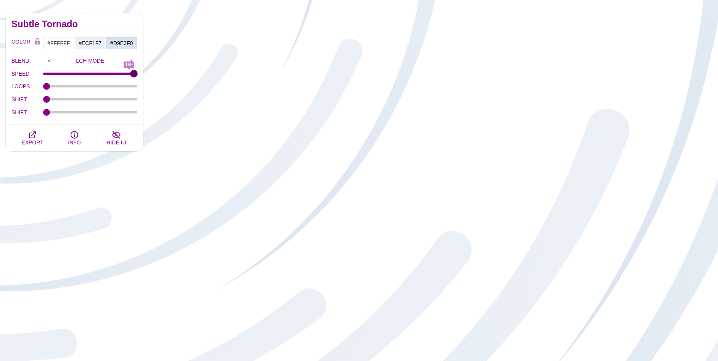
drag, startPoint x: 129, startPoint y: 74, endPoint x: 221, endPoint y: 70, distance: 92.1
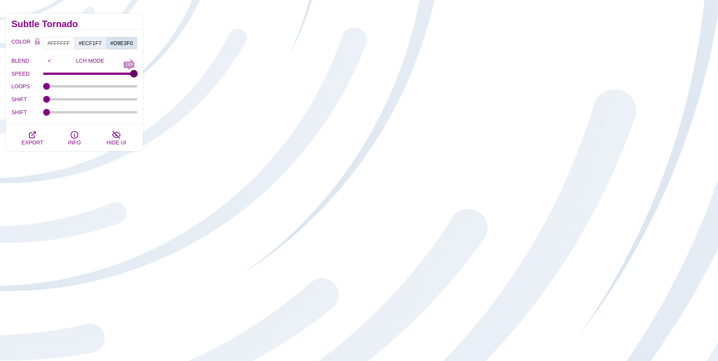
type input "200"
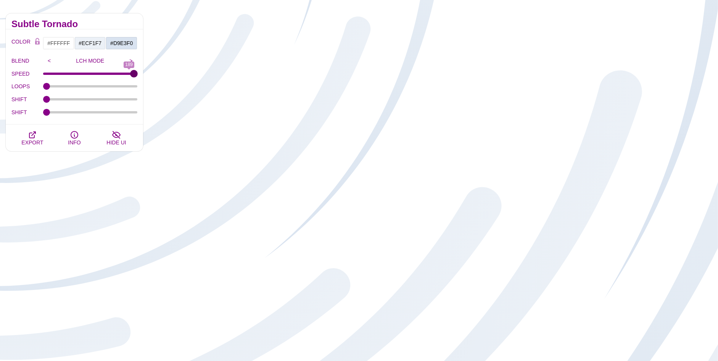
click at [138, 72] on input "SPEED" at bounding box center [90, 73] width 95 height 3
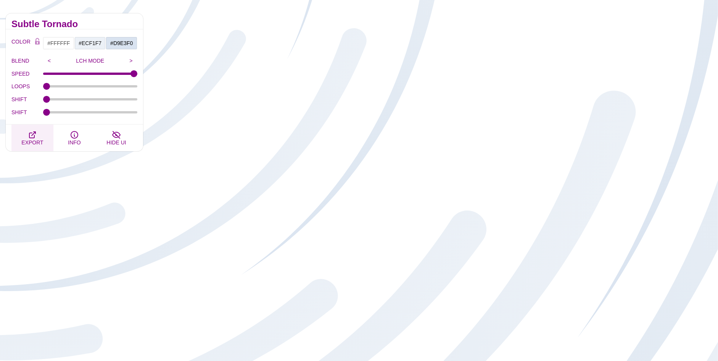
click at [31, 141] on span "EXPORT" at bounding box center [32, 142] width 22 height 6
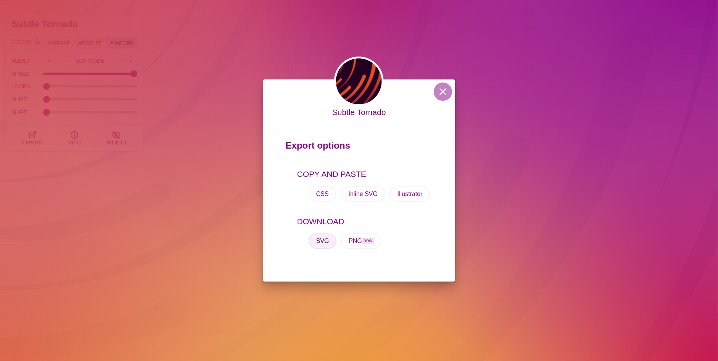
click at [326, 242] on button "SVG" at bounding box center [323, 240] width 28 height 15
click at [320, 196] on button "CSS" at bounding box center [323, 193] width 28 height 15
click at [610, 125] on div "Subtle Tornado Export options COPY AND PASTE CSS Inline SVG Illustrator DOWNLOA…" at bounding box center [359, 180] width 718 height 361
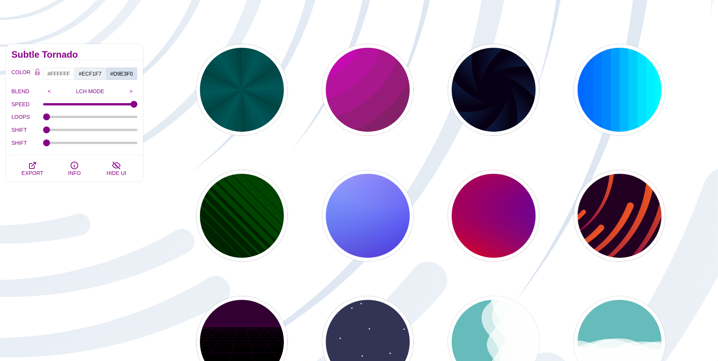
scroll to position [0, 0]
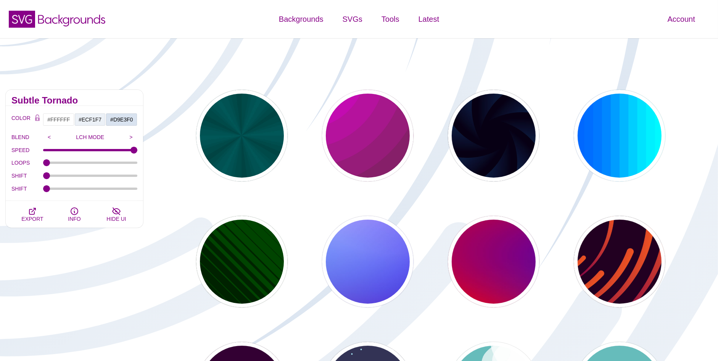
drag, startPoint x: 276, startPoint y: 94, endPoint x: 274, endPoint y: 91, distance: 4.1
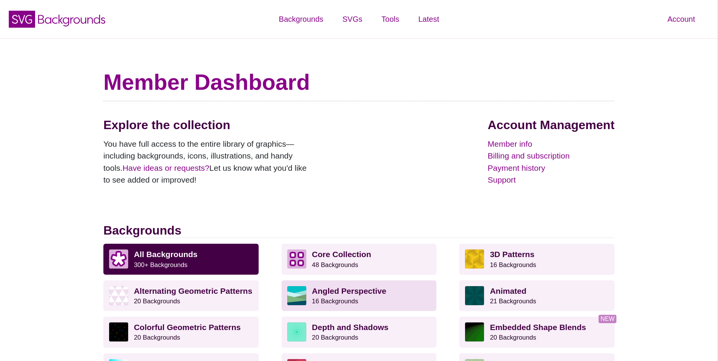
click at [390, 291] on p "Angled Perspective 16 Backgrounds" at bounding box center [371, 295] width 119 height 19
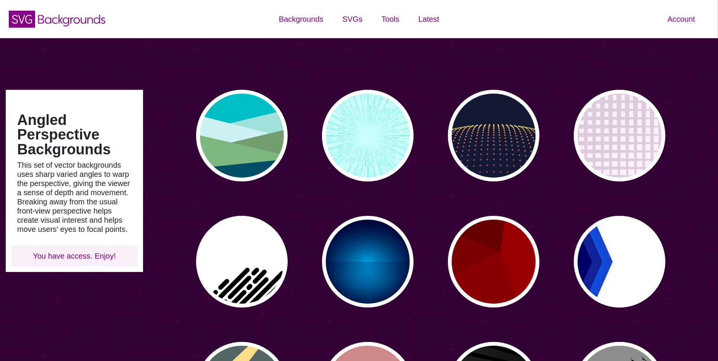
type input "#450057"
type input "#FFFFFF"
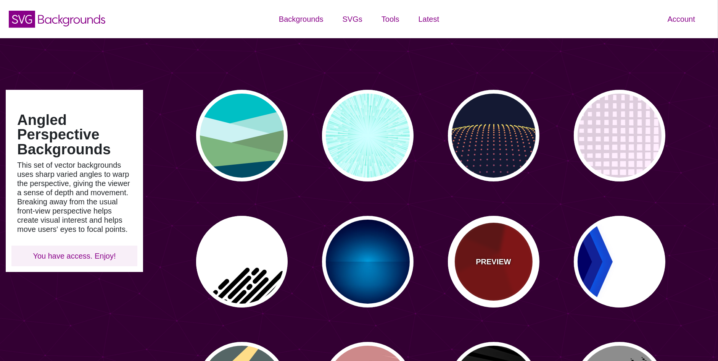
click at [488, 239] on div "PREVIEW" at bounding box center [494, 262] width 92 height 92
type input "#990000"
type input "#660000"
type input "#770000"
type input "#880000"
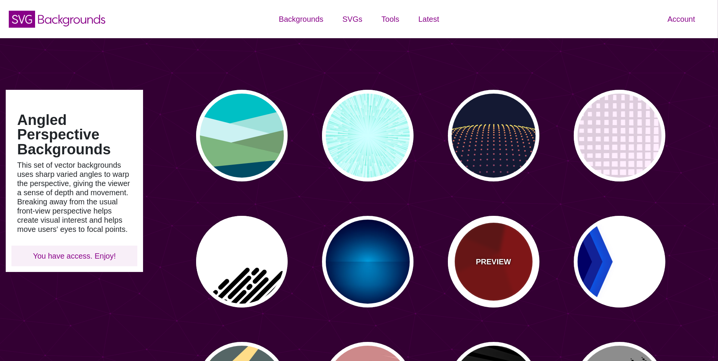
type input "0"
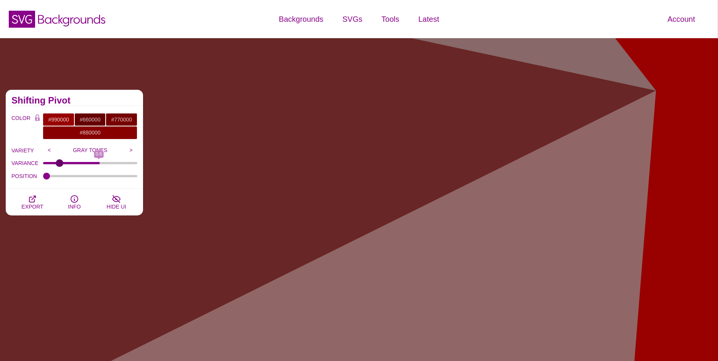
type input "0"
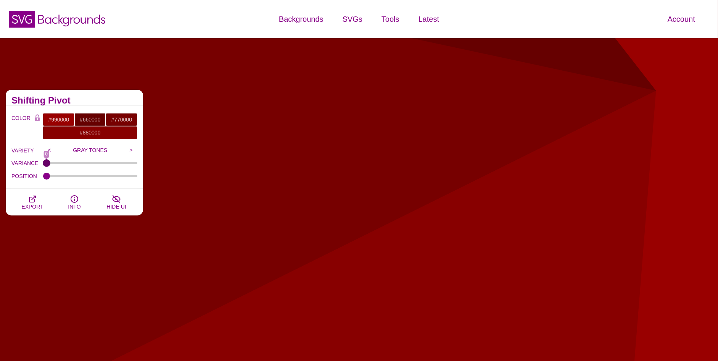
drag, startPoint x: 48, startPoint y: 163, endPoint x: -41, endPoint y: 158, distance: 88.7
click at [43, 161] on input "VARIANCE" at bounding box center [90, 162] width 95 height 3
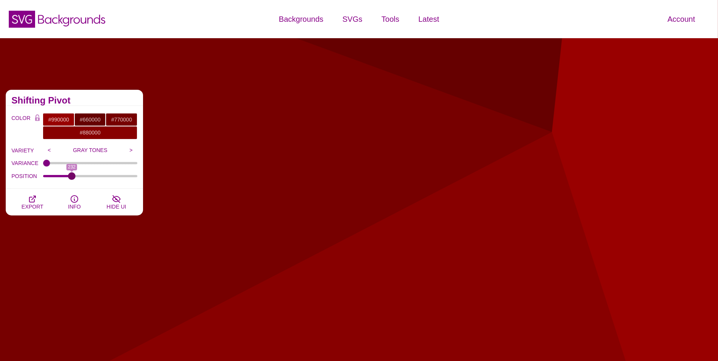
drag, startPoint x: 47, startPoint y: 176, endPoint x: 73, endPoint y: 174, distance: 26.0
type input "232"
click at [72, 177] on input "POSITION" at bounding box center [90, 175] width 95 height 3
click at [49, 115] on input "#990000" at bounding box center [59, 119] width 32 height 13
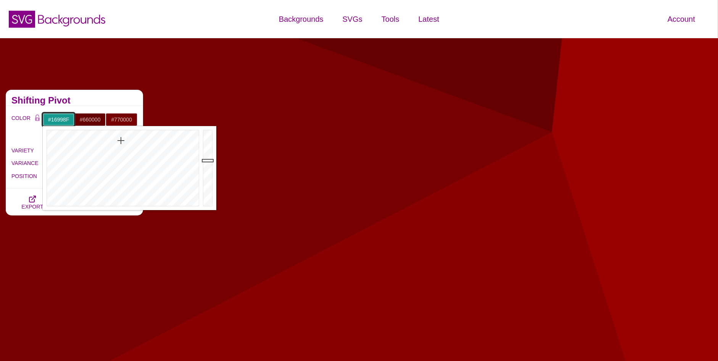
drag, startPoint x: 108, startPoint y: 153, endPoint x: 121, endPoint y: 140, distance: 18.1
click at [121, 140] on div at bounding box center [122, 168] width 158 height 84
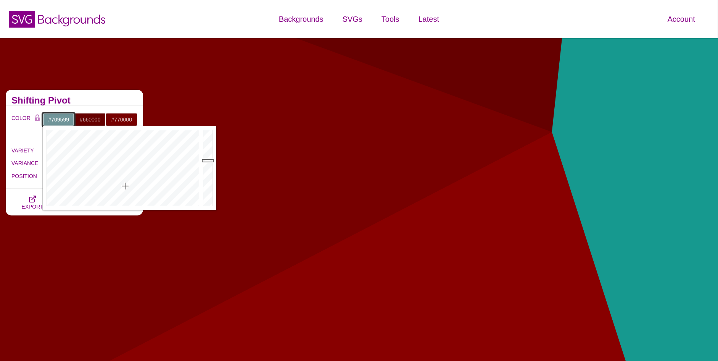
type input "#719599"
drag, startPoint x: 126, startPoint y: 148, endPoint x: 125, endPoint y: 186, distance: 37.4
click at [125, 186] on div at bounding box center [122, 168] width 158 height 84
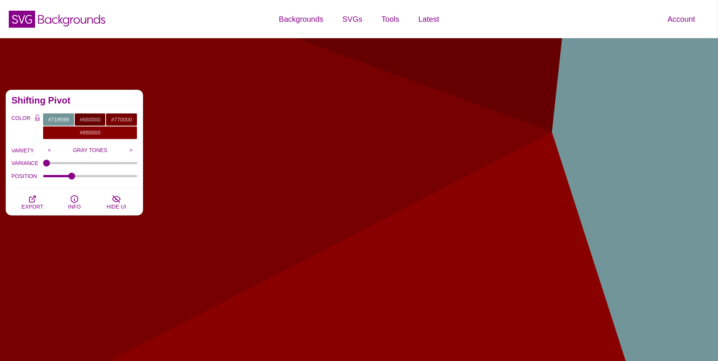
click at [91, 91] on div "Shifting Pivot" at bounding box center [74, 98] width 137 height 16
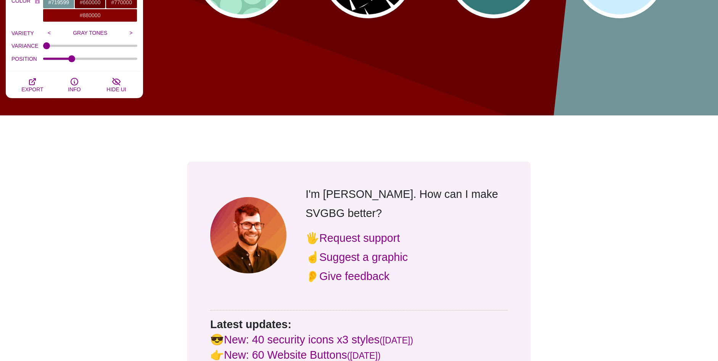
scroll to position [649, 0]
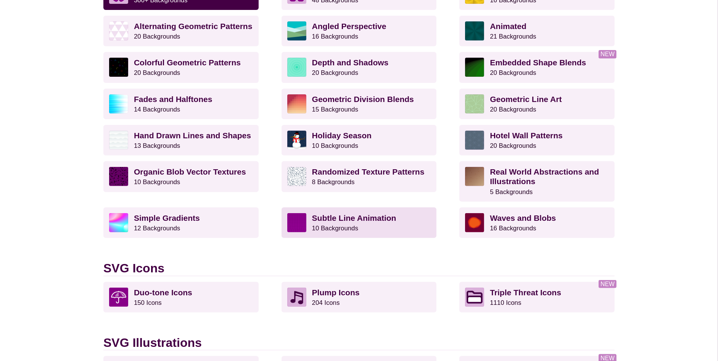
scroll to position [305, 0]
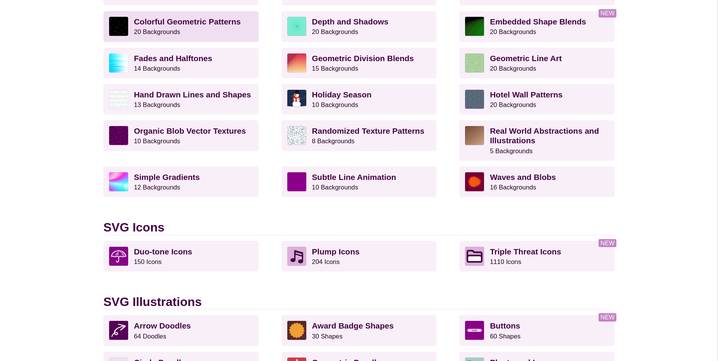
click at [151, 34] on small "20 Backgrounds" at bounding box center [157, 31] width 46 height 7
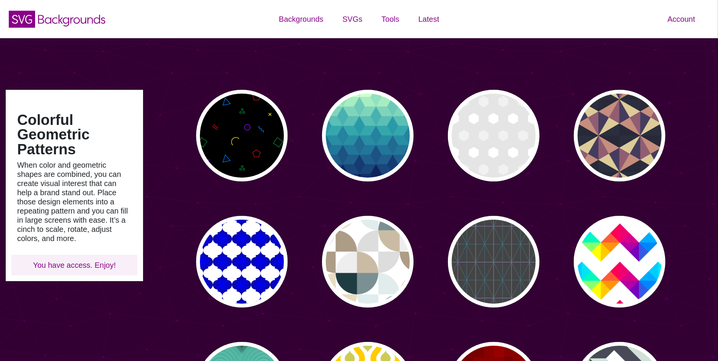
type input "#450057"
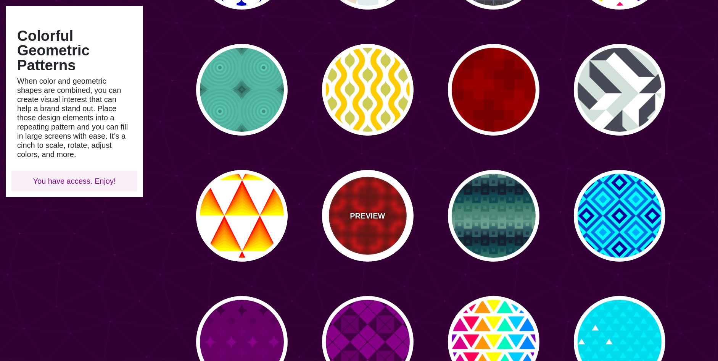
scroll to position [458, 0]
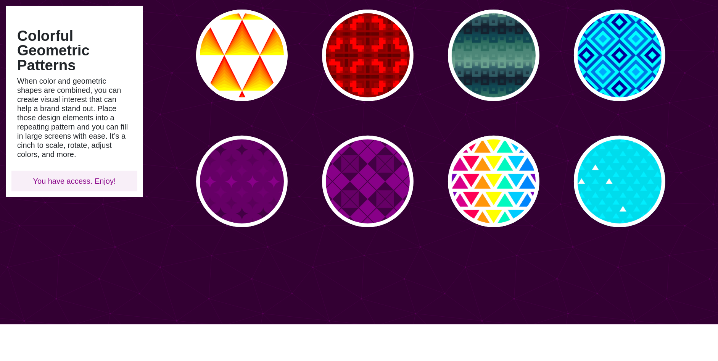
drag, startPoint x: 337, startPoint y: 135, endPoint x: 340, endPoint y: 139, distance: 4.9
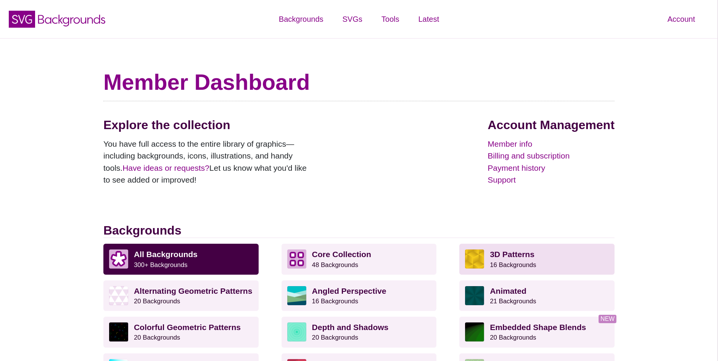
click at [483, 255] on img at bounding box center [474, 258] width 19 height 19
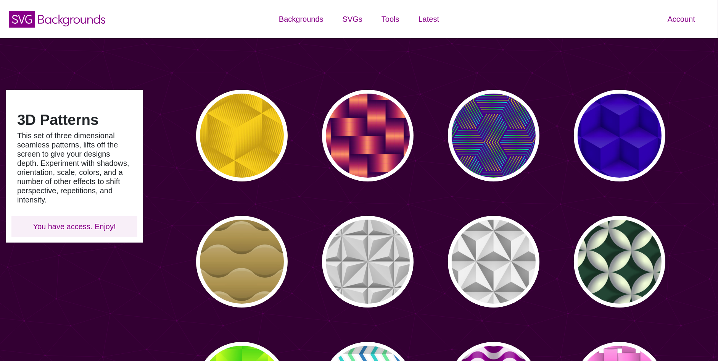
type input "#450057"
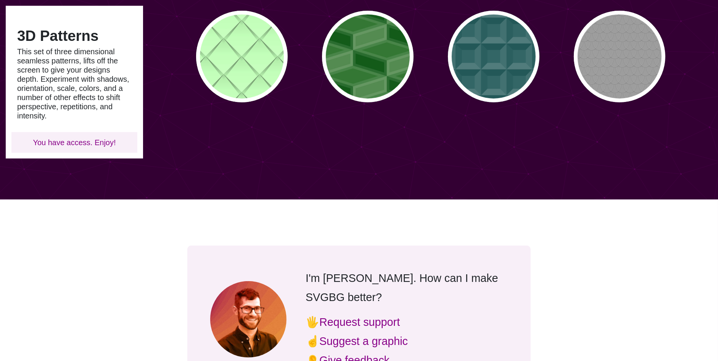
scroll to position [458, 0]
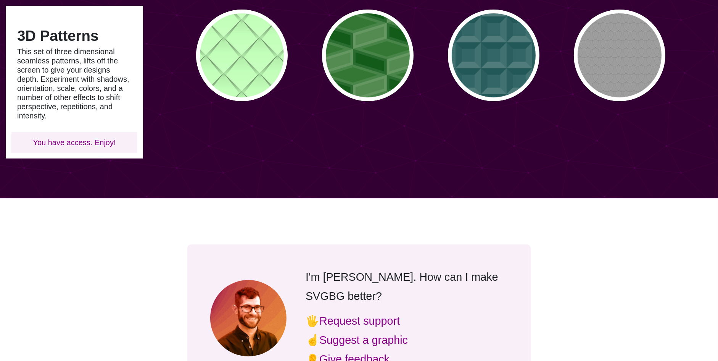
drag, startPoint x: 367, startPoint y: 119, endPoint x: 375, endPoint y: 126, distance: 10.6
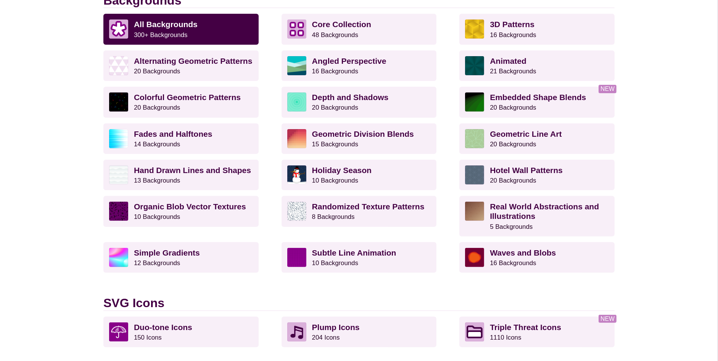
scroll to position [229, 0]
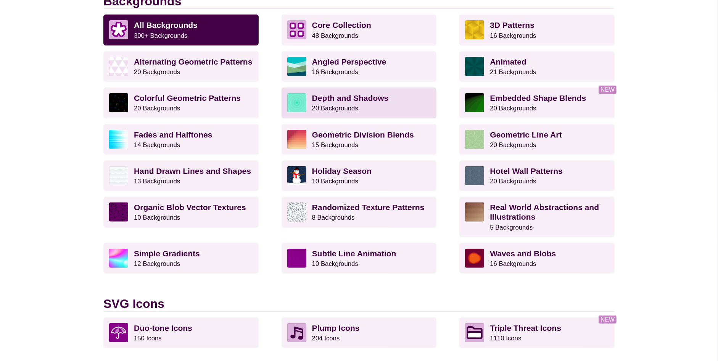
click at [372, 103] on p "Depth and Shadows 20 Backgrounds" at bounding box center [371, 102] width 119 height 19
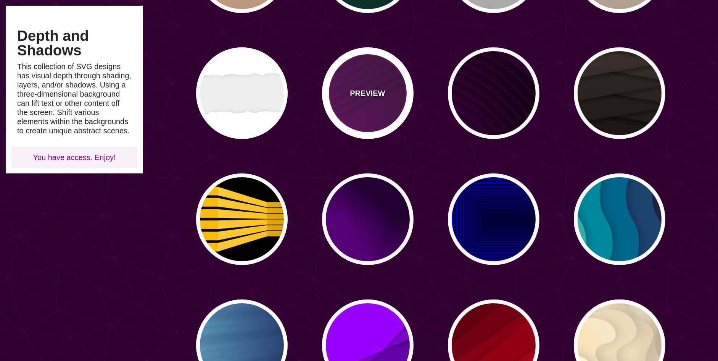
scroll to position [382, 0]
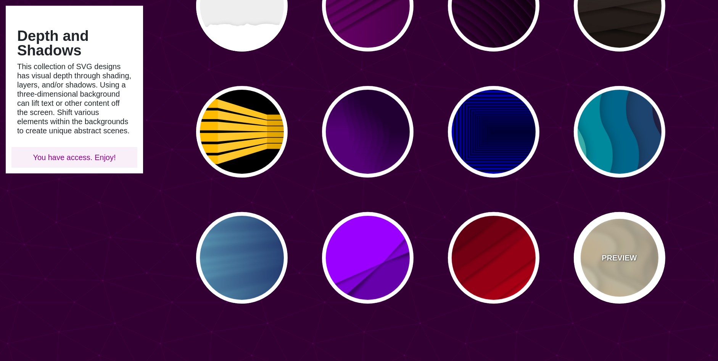
click at [601, 237] on div "PREVIEW" at bounding box center [620, 258] width 92 height 92
type input "#FFF7D7"
type input "#57250C"
type input "#FF8B28"
type input "0"
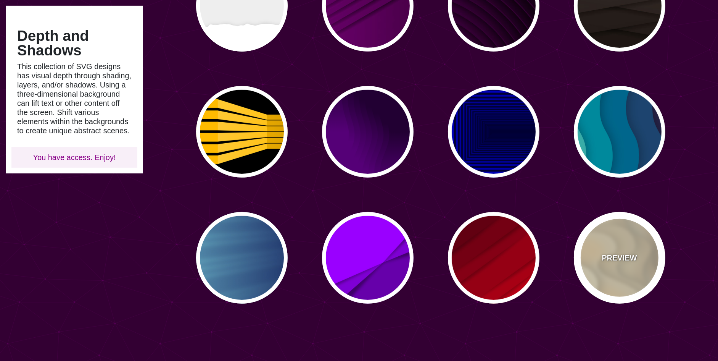
type input "0.7"
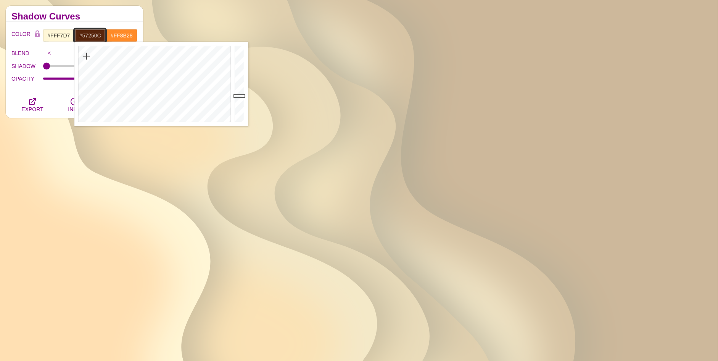
click at [94, 35] on input "#57250C" at bounding box center [90, 35] width 32 height 13
type input "#475457"
drag, startPoint x: 142, startPoint y: 92, endPoint x: 159, endPoint y: 108, distance: 22.9
click at [159, 108] on div at bounding box center [153, 84] width 158 height 84
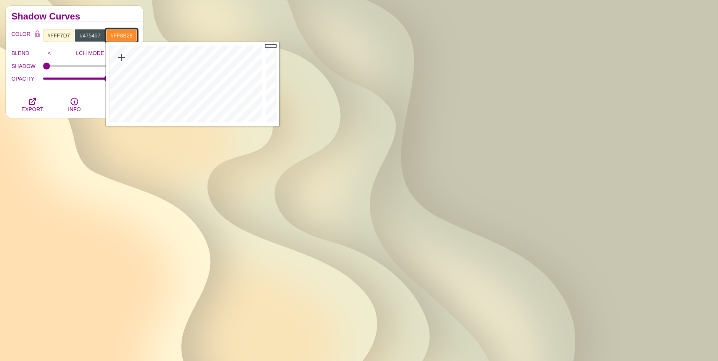
click at [129, 37] on input "#FF8B28" at bounding box center [122, 35] width 32 height 13
click at [186, 54] on div at bounding box center [185, 84] width 158 height 84
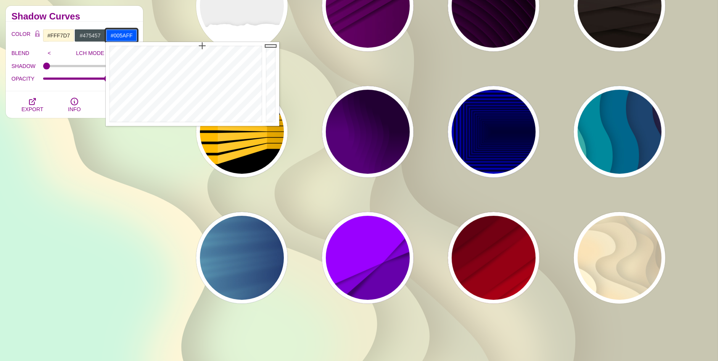
drag, startPoint x: 190, startPoint y: 55, endPoint x: 202, endPoint y: 32, distance: 25.8
click at [202, 32] on body "SVG Backgrounds Logo Backgrounds Categories Abstract Patterns Geometric Gradien…" at bounding box center [359, 292] width 718 height 1349
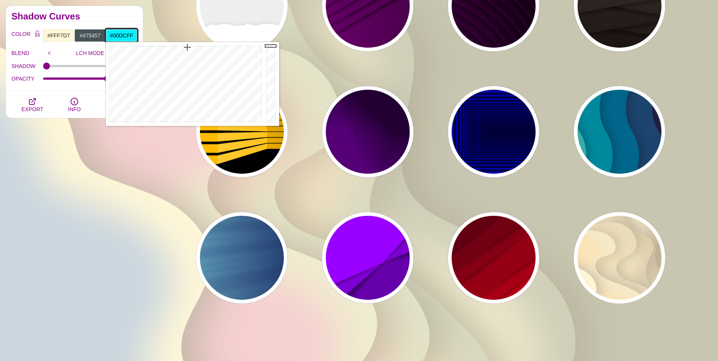
type input "#00D9FF"
drag, startPoint x: 193, startPoint y: 51, endPoint x: 190, endPoint y: 38, distance: 13.7
click at [190, 38] on body "SVG Backgrounds Logo Backgrounds Categories Abstract Patterns Geometric Gradien…" at bounding box center [359, 292] width 718 height 1349
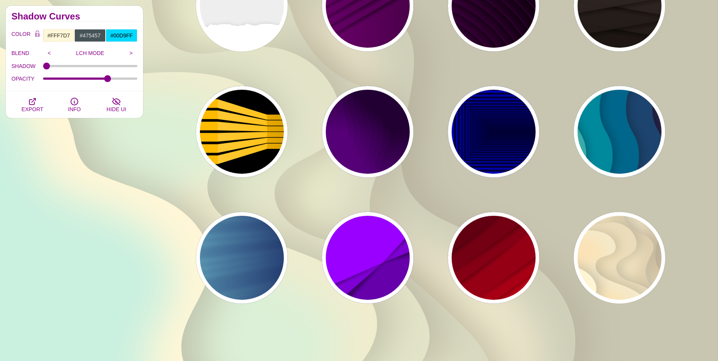
click at [146, 196] on div "Depth and Shadows This collection of SVG designs has visual depth through shadi…" at bounding box center [74, 97] width 149 height 607
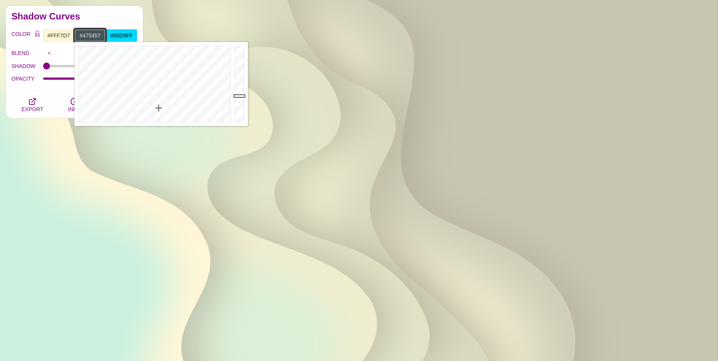
click at [83, 35] on input "#475457" at bounding box center [90, 35] width 32 height 13
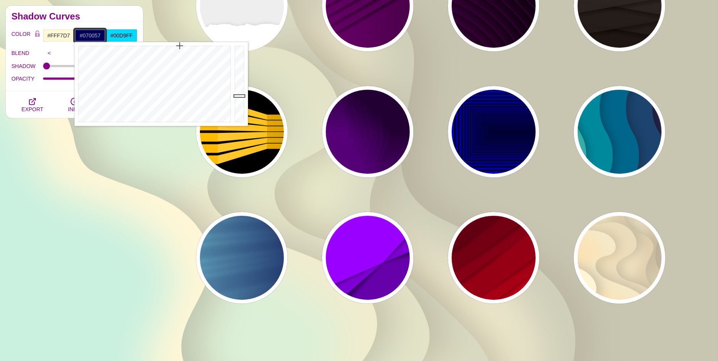
drag, startPoint x: 161, startPoint y: 87, endPoint x: 182, endPoint y: 6, distance: 84.0
click at [182, 6] on body "SVG Backgrounds Logo Backgrounds Categories Abstract Patterns Geometric Gradien…" at bounding box center [359, 292] width 718 height 1349
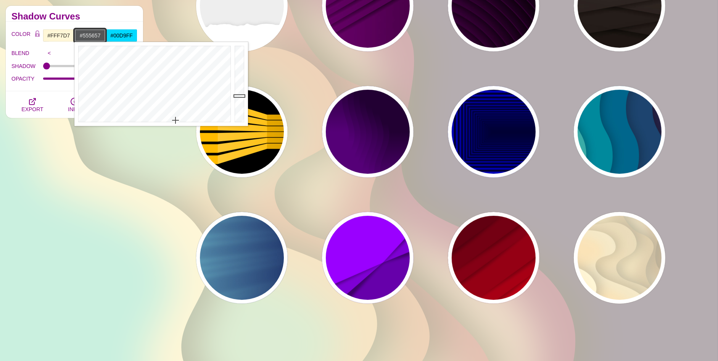
type input "#575757"
drag, startPoint x: 174, startPoint y: 86, endPoint x: 176, endPoint y: 138, distance: 52.7
click at [176, 138] on body "SVG Backgrounds Logo Backgrounds Categories Abstract Patterns Geometric Gradien…" at bounding box center [359, 292] width 718 height 1349
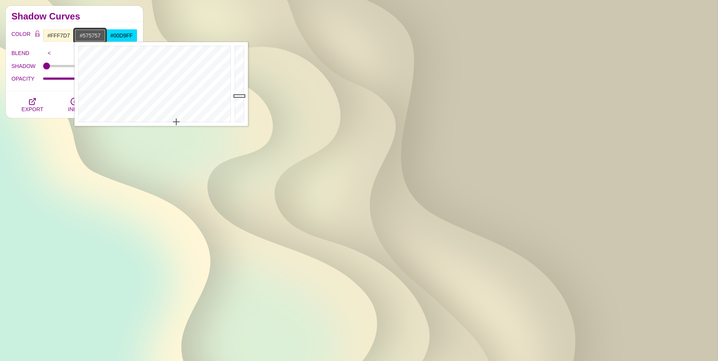
click at [82, 25] on div "COLOR #FFF7D7 #575757 #00D9FF #444444 #555555 #666666 #777777 #888888 #999999 B…" at bounding box center [74, 56] width 137 height 69
click at [87, 16] on h2 "Shadow Curves" at bounding box center [74, 16] width 126 height 6
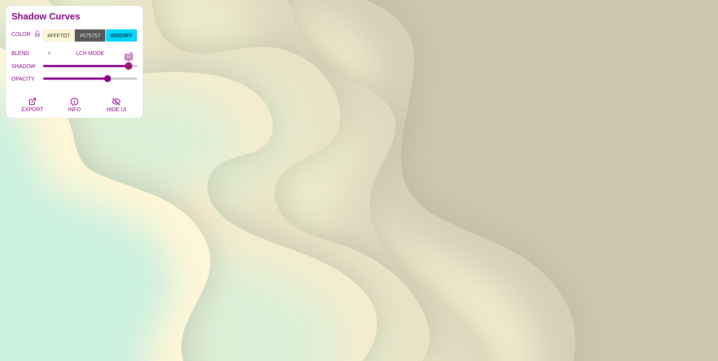
drag, startPoint x: 44, startPoint y: 64, endPoint x: 128, endPoint y: 70, distance: 84.5
click at [128, 68] on input "SHADOW" at bounding box center [90, 65] width 95 height 3
drag, startPoint x: 129, startPoint y: 66, endPoint x: 171, endPoint y: 69, distance: 41.7
click at [138, 68] on input "SHADOW" at bounding box center [90, 65] width 95 height 3
type input "100"
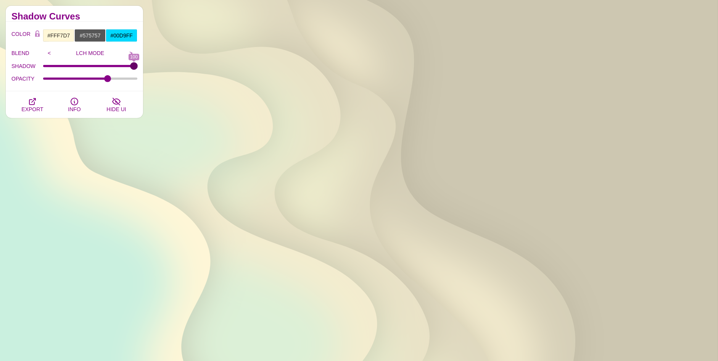
drag, startPoint x: 134, startPoint y: 66, endPoint x: 142, endPoint y: 64, distance: 8.5
click at [138, 64] on input "SHADOW" at bounding box center [90, 65] width 95 height 3
click at [41, 102] on button "EXPORT" at bounding box center [32, 104] width 42 height 27
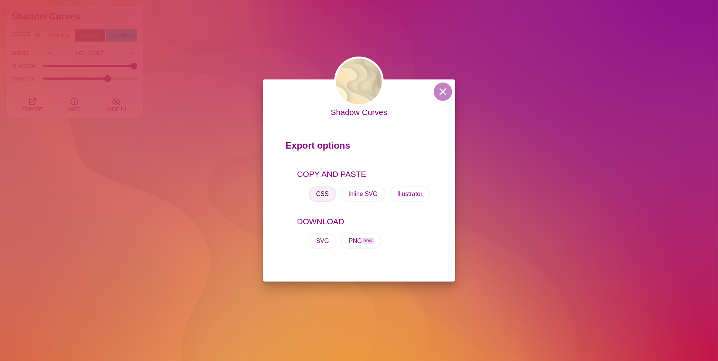
click at [324, 193] on button "CSS" at bounding box center [323, 193] width 28 height 15
click at [467, 92] on div "Shadow Curves Export options COPY AND PASTE CSS Inline SVG Illustrator DOWNLOAD…" at bounding box center [359, 180] width 718 height 361
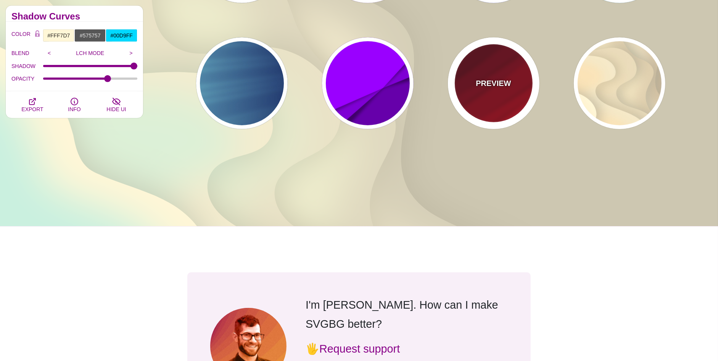
scroll to position [496, 0]
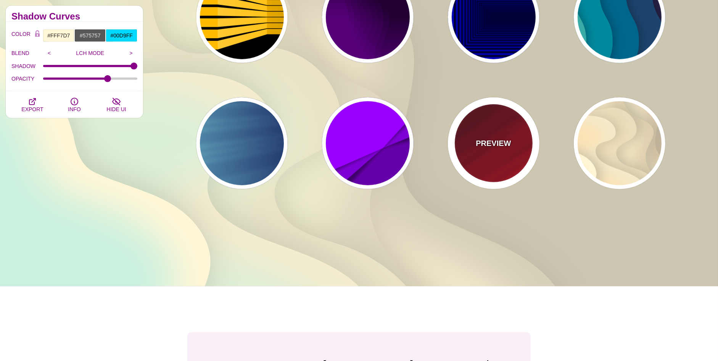
click at [486, 155] on div "PREVIEW" at bounding box center [494, 143] width 92 height 92
type input "#FF0000"
type input "#330000"
type input "0"
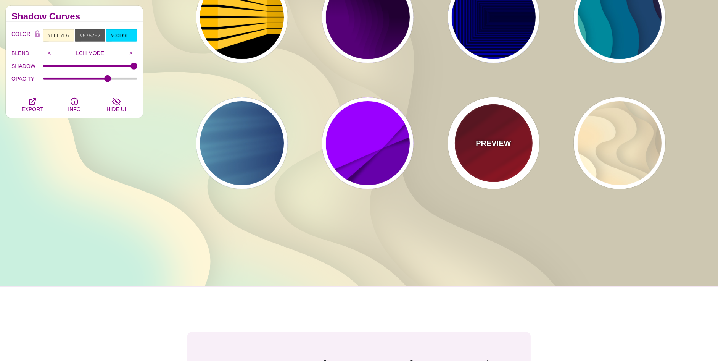
type input "0"
type input "0.5"
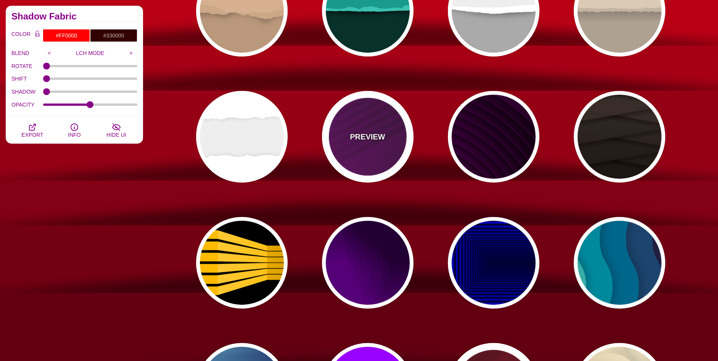
scroll to position [76, 0]
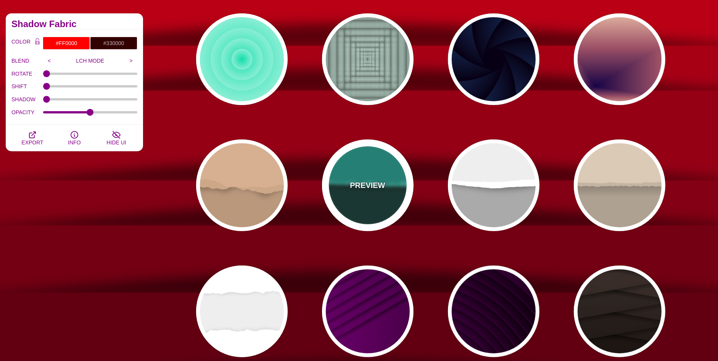
drag, startPoint x: 362, startPoint y: 153, endPoint x: 364, endPoint y: 145, distance: 8.2
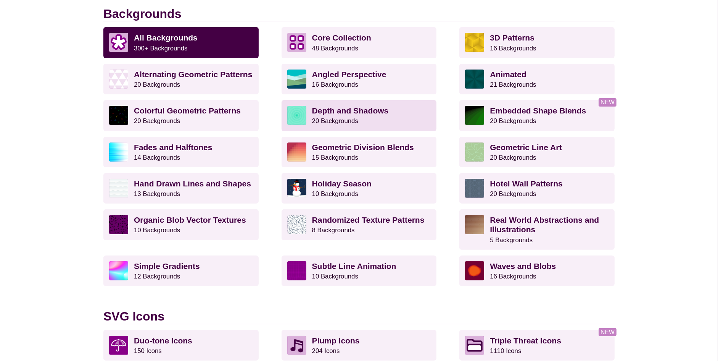
scroll to position [114, 0]
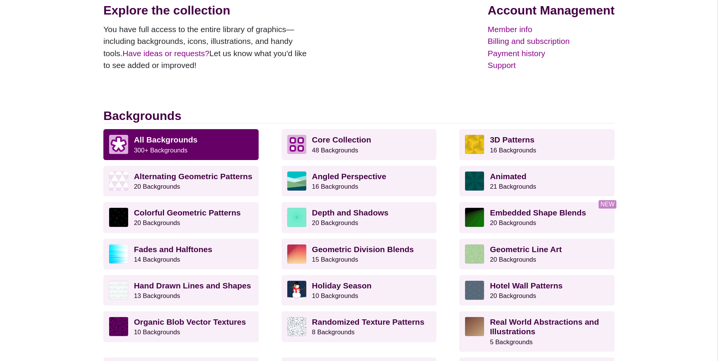
click at [179, 139] on strong "All Backgrounds" at bounding box center [166, 139] width 64 height 9
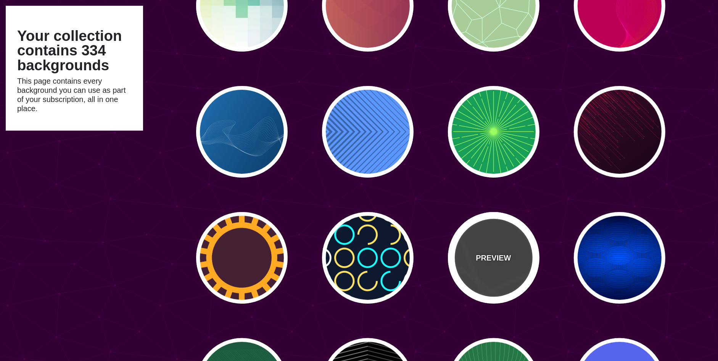
scroll to position [6753, 0]
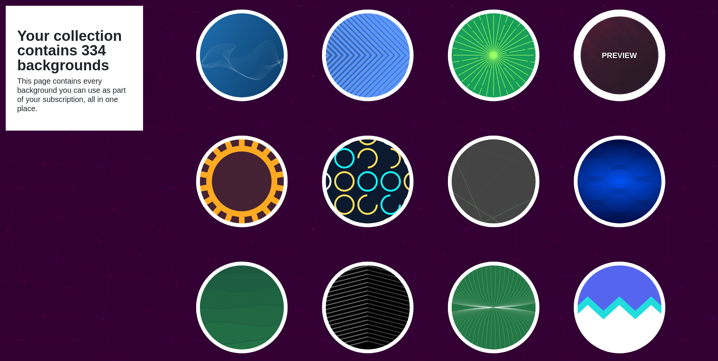
click at [619, 51] on p "PREVIEW" at bounding box center [619, 55] width 35 height 11
type input "#110011"
type input "#FF4400"
type input "2"
type input "5"
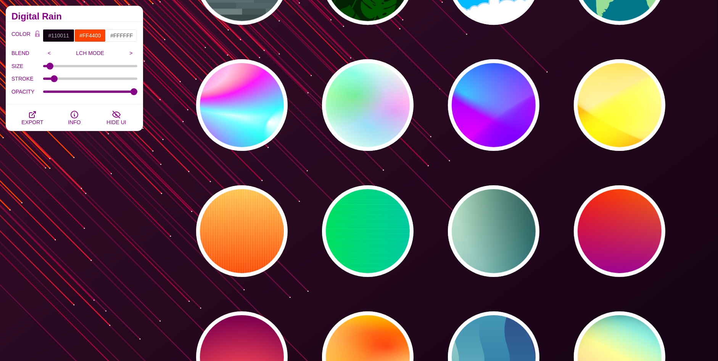
scroll to position [9386, 0]
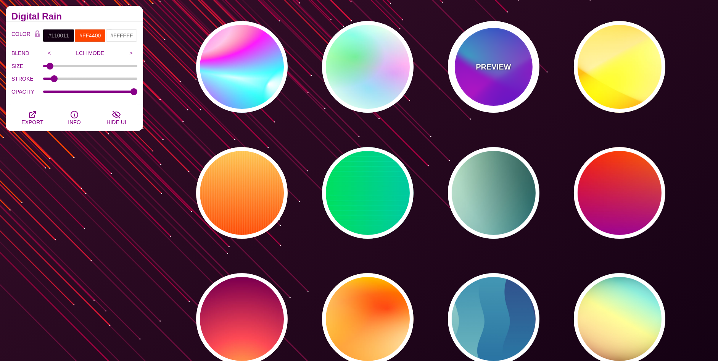
click at [479, 61] on p "PREVIEW" at bounding box center [493, 66] width 35 height 11
type input "#00FFFF"
type input "#0000FF"
type input "#FF00FF"
type input "60"
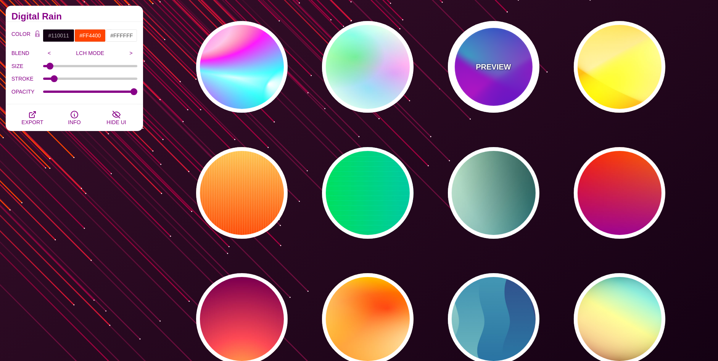
type input "90"
type input "60"
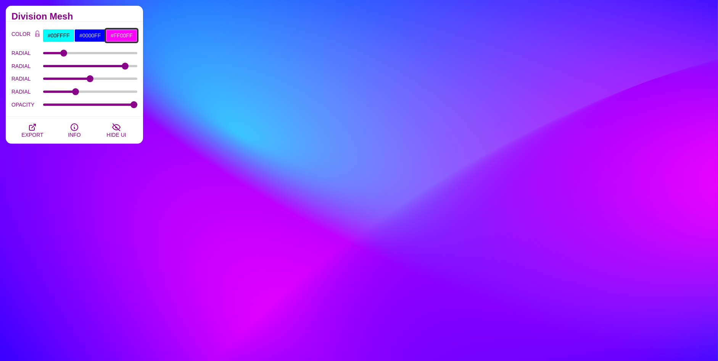
click at [112, 36] on input "#FF00FF" at bounding box center [122, 35] width 32 height 13
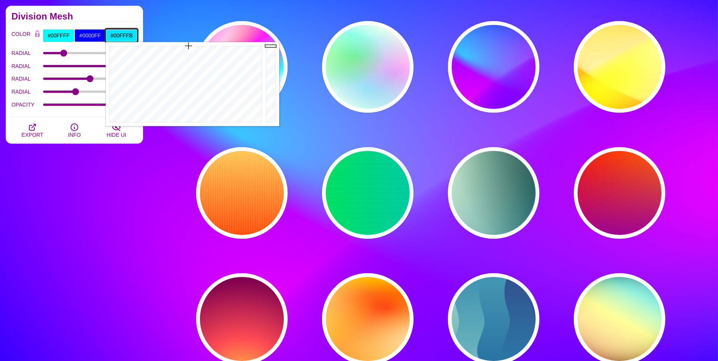
type input "#00FFF7"
drag, startPoint x: 217, startPoint y: 47, endPoint x: 185, endPoint y: 17, distance: 44.0
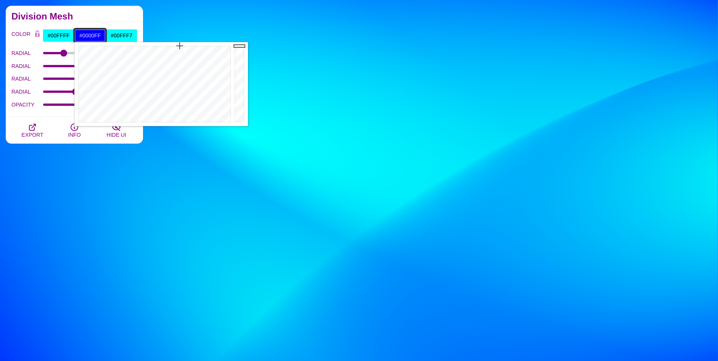
click at [92, 35] on input "#0000FF" at bounding box center [90, 35] width 32 height 13
type input "#FFFFFF"
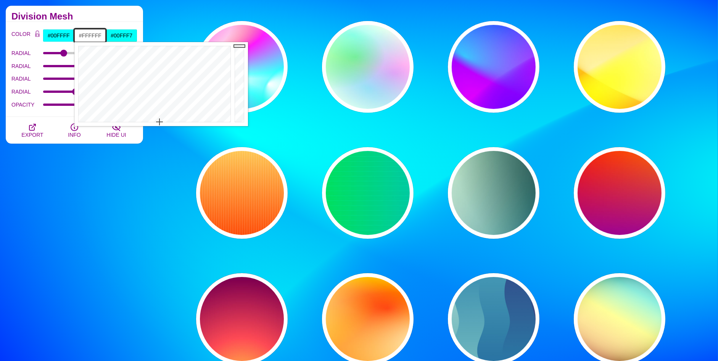
drag, startPoint x: 151, startPoint y: 69, endPoint x: 156, endPoint y: 148, distance: 79.2
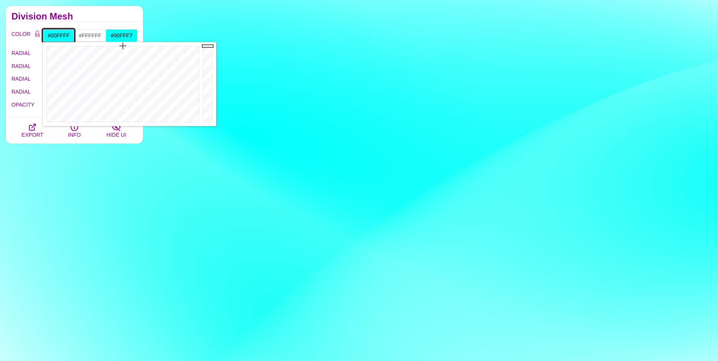
click at [58, 34] on input "#00FFFF" at bounding box center [59, 35] width 32 height 13
type input "#FFFFFF"
drag, startPoint x: 133, startPoint y: 103, endPoint x: 128, endPoint y: 154, distance: 51.0
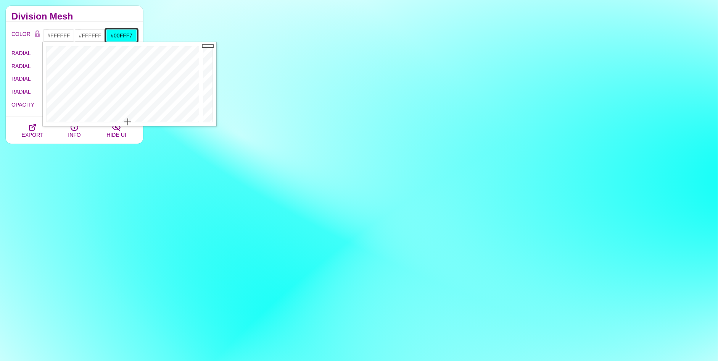
click at [130, 32] on input "#00FFF7" at bounding box center [122, 35] width 32 height 13
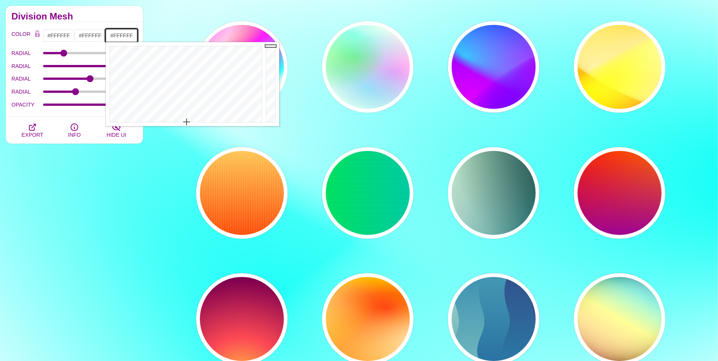
drag, startPoint x: 167, startPoint y: 103, endPoint x: 187, endPoint y: 143, distance: 44.7
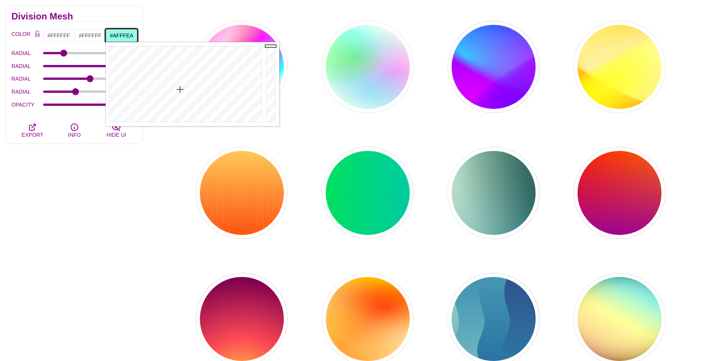
type input "#AFFFEC"
drag, startPoint x: 198, startPoint y: 78, endPoint x: 180, endPoint y: 98, distance: 27.0
click at [180, 98] on div at bounding box center [185, 84] width 158 height 84
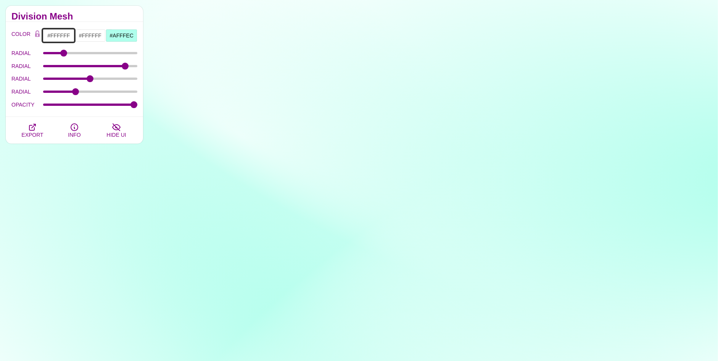
click at [68, 37] on input "#FFFFFF" at bounding box center [59, 35] width 32 height 13
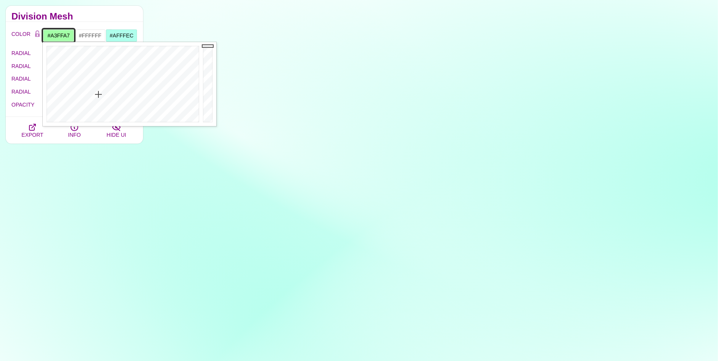
drag, startPoint x: 106, startPoint y: 64, endPoint x: 98, endPoint y: 94, distance: 30.8
click at [98, 94] on div at bounding box center [122, 84] width 158 height 84
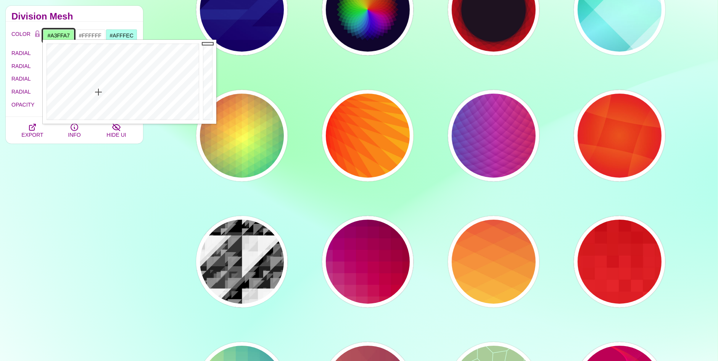
scroll to position [6104, 0]
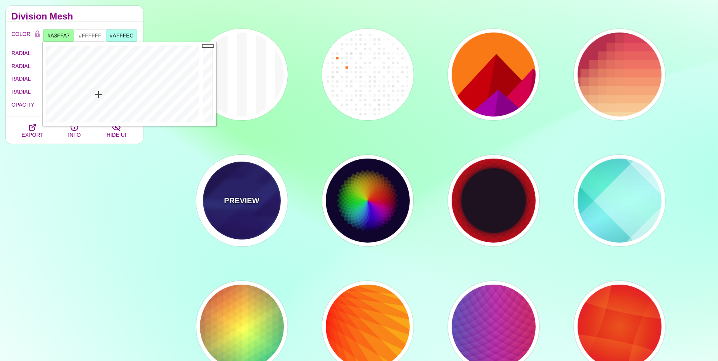
click at [259, 190] on div "PREVIEW" at bounding box center [242, 201] width 92 height 92
type input "#000044"
type input "#3388FF"
type input "#001188"
type input "0"
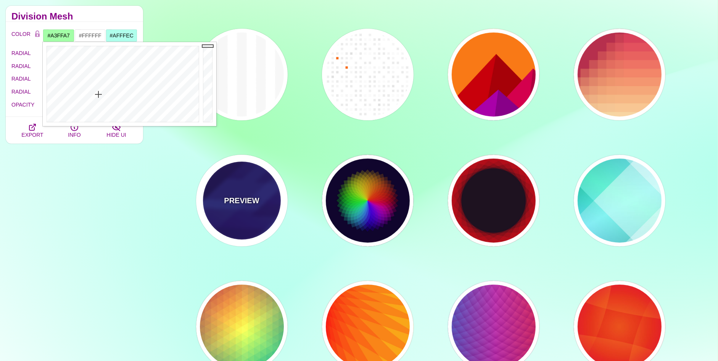
type input "0"
type input "0.3"
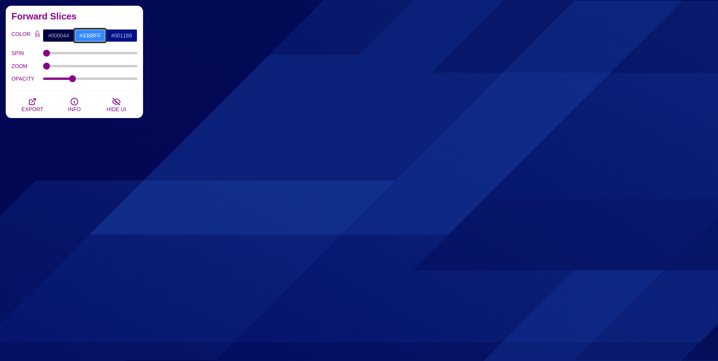
click at [93, 34] on input "#3388FF" at bounding box center [90, 35] width 32 height 13
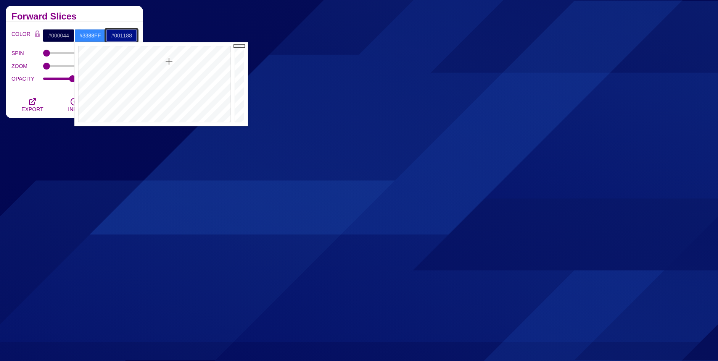
click at [130, 36] on input "#001188" at bounding box center [122, 35] width 32 height 13
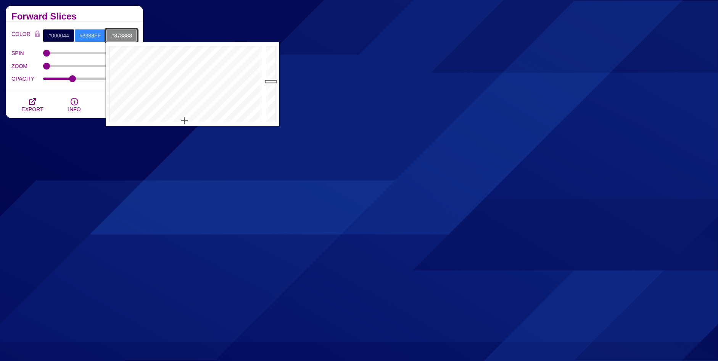
type input "#888888"
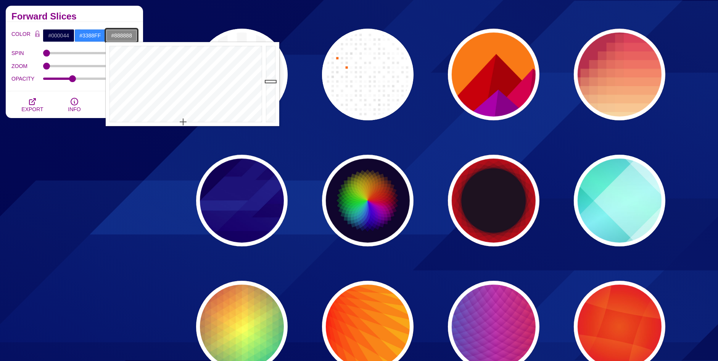
drag, startPoint x: 182, startPoint y: 104, endPoint x: 183, endPoint y: 135, distance: 30.9
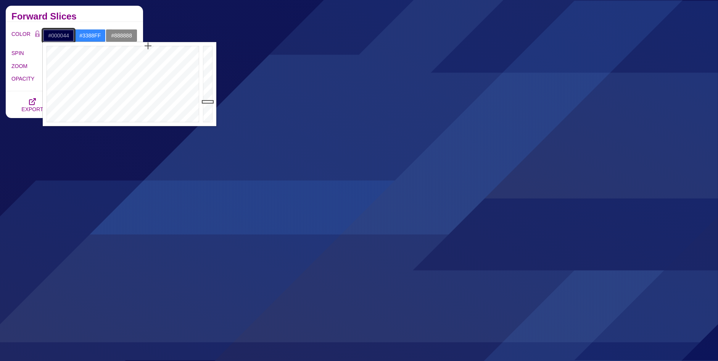
click at [61, 33] on input "#000044" at bounding box center [59, 35] width 32 height 13
drag, startPoint x: 116, startPoint y: 105, endPoint x: 108, endPoint y: 164, distance: 60.0
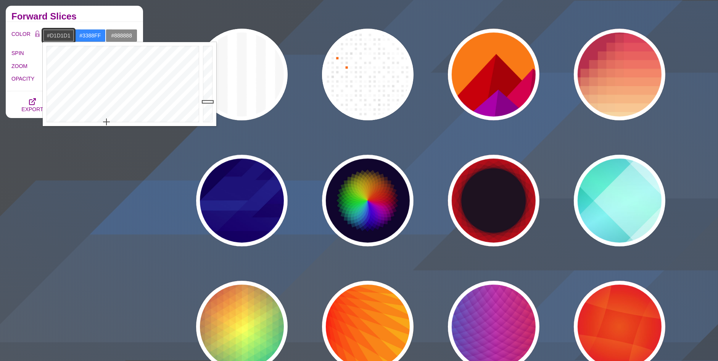
type input "#FFFFFF"
drag, startPoint x: 206, startPoint y: 85, endPoint x: 201, endPoint y: -20, distance: 105.1
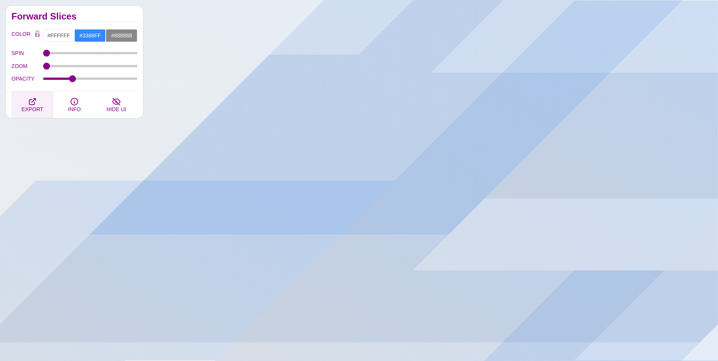
click at [24, 106] on span "EXPORT" at bounding box center [32, 109] width 22 height 6
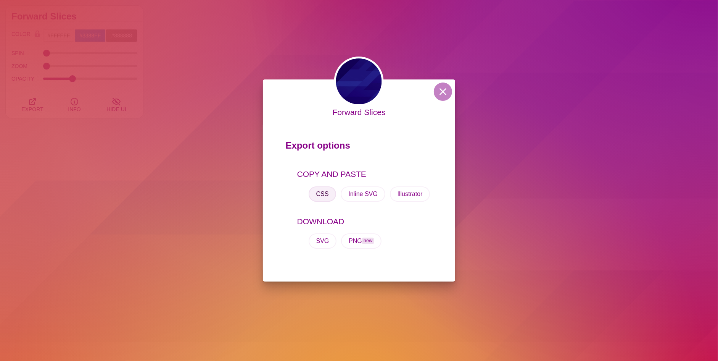
click at [325, 195] on button "CSS" at bounding box center [323, 193] width 28 height 15
